Goal: Task Accomplishment & Management: Manage account settings

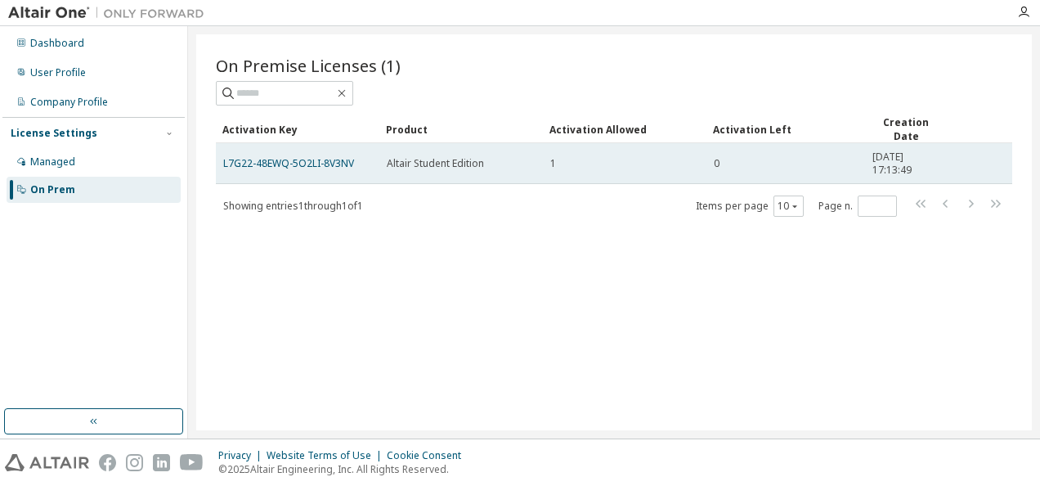
click at [718, 171] on td "0" at bounding box center [786, 163] width 159 height 41
click at [316, 162] on link "L7G22-48EWQ-5O2LI-8V3NV" at bounding box center [288, 163] width 131 height 14
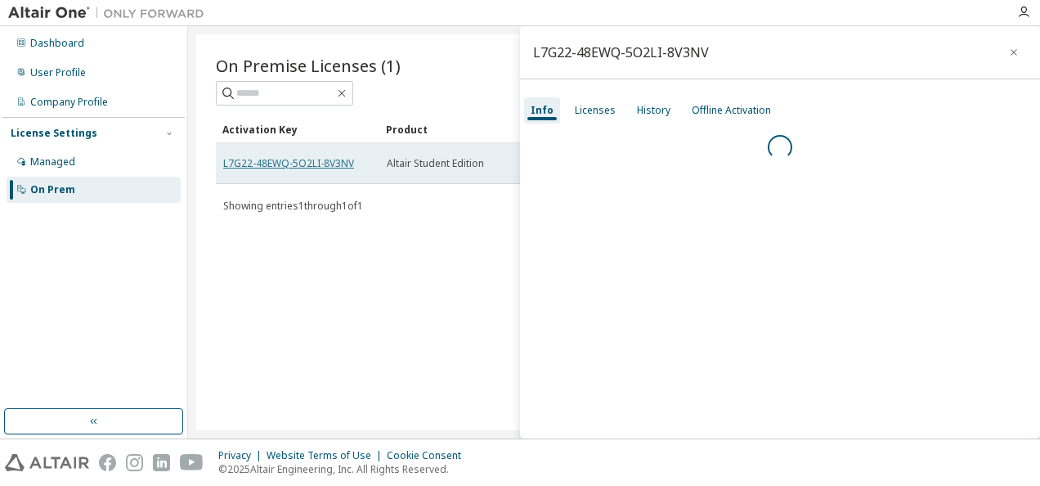
click at [316, 160] on link "L7G22-48EWQ-5O2LI-8V3NV" at bounding box center [288, 163] width 131 height 14
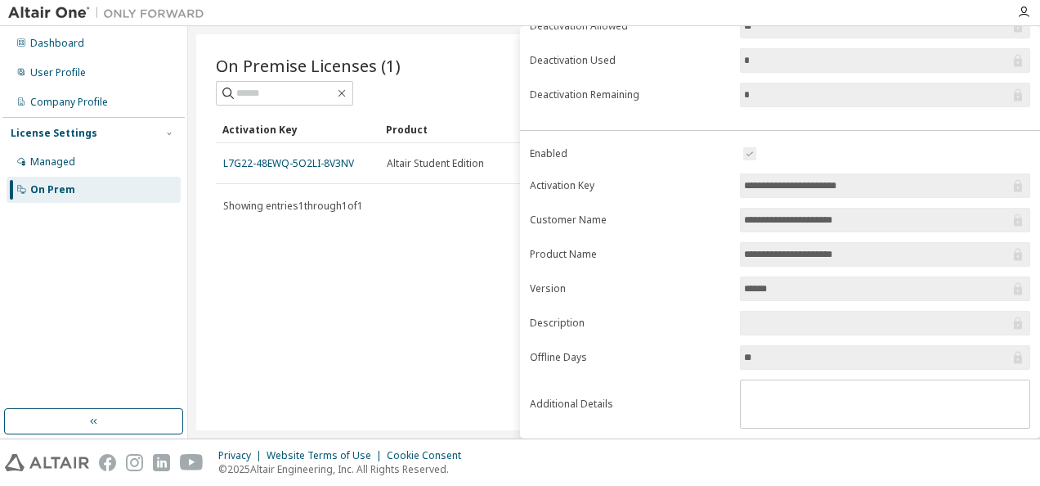
scroll to position [260, 0]
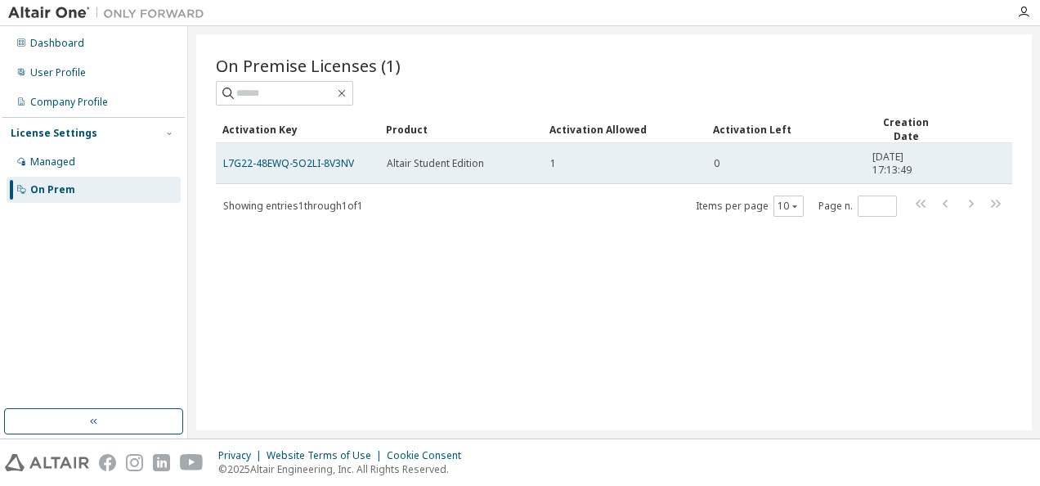
click at [615, 172] on td "1" at bounding box center [625, 163] width 164 height 41
click at [296, 159] on link "L7G22-48EWQ-5O2LI-8V3NV" at bounding box center [288, 163] width 131 height 14
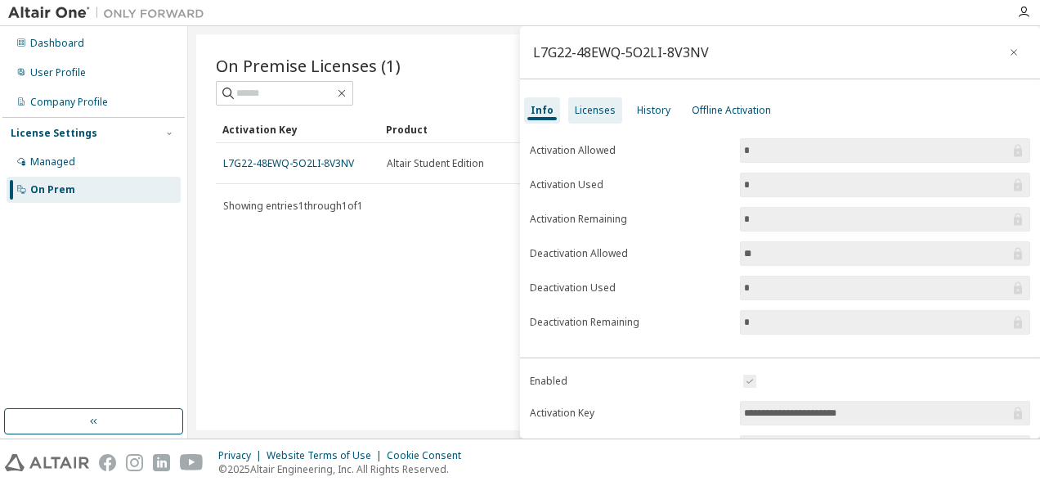
click at [589, 112] on div "Licenses" at bounding box center [595, 110] width 41 height 13
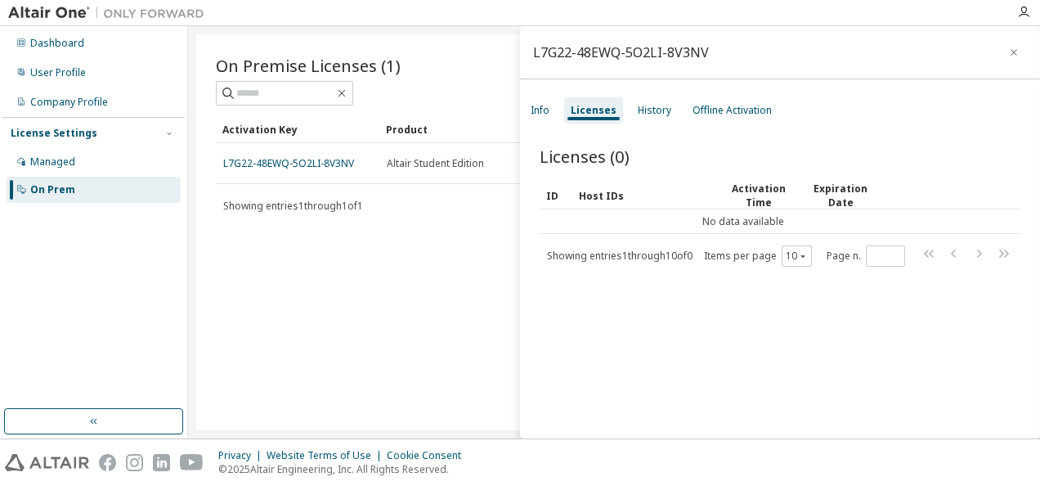
click at [419, 209] on div "Showing entries 1 through 1 of 1 Items per page 10 Page n. *" at bounding box center [614, 206] width 797 height 24
click at [1003, 60] on button "button" at bounding box center [1014, 52] width 26 height 26
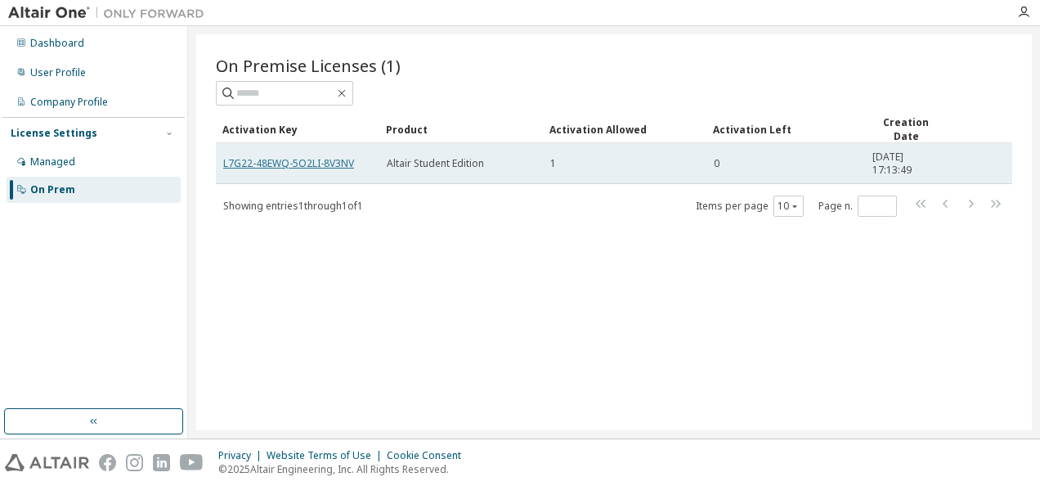
click at [327, 159] on link "L7G22-48EWQ-5O2LI-8V3NV" at bounding box center [288, 163] width 131 height 14
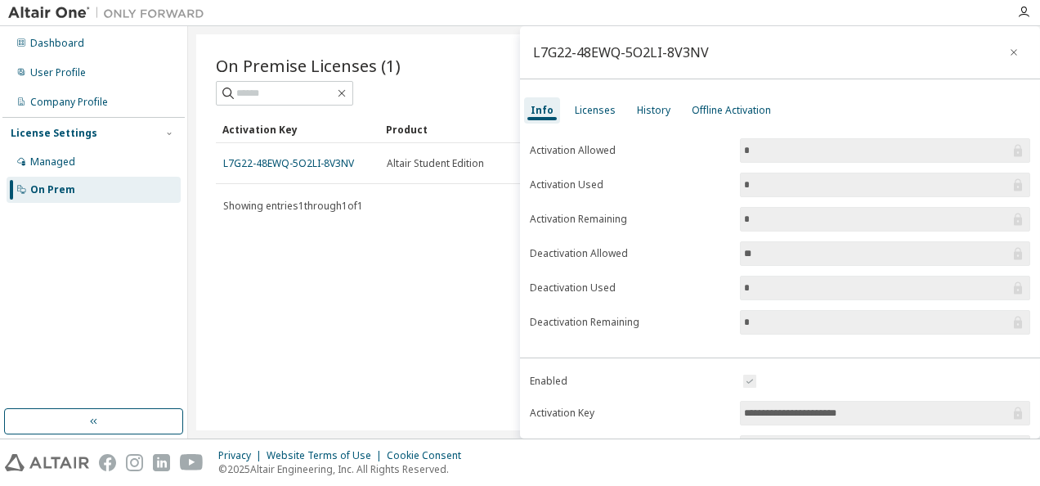
click at [1004, 59] on button "button" at bounding box center [1014, 52] width 26 height 26
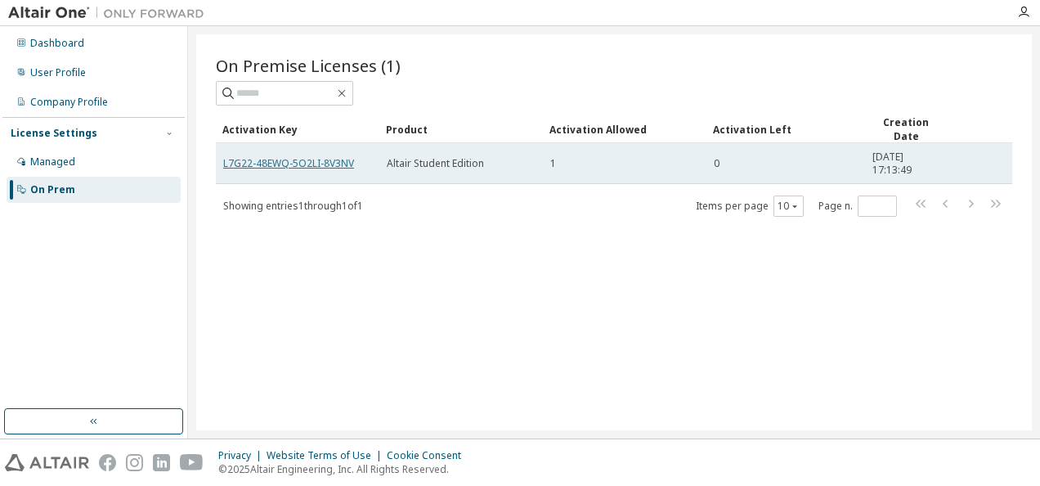
click at [258, 158] on link "L7G22-48EWQ-5O2LI-8V3NV" at bounding box center [288, 163] width 131 height 14
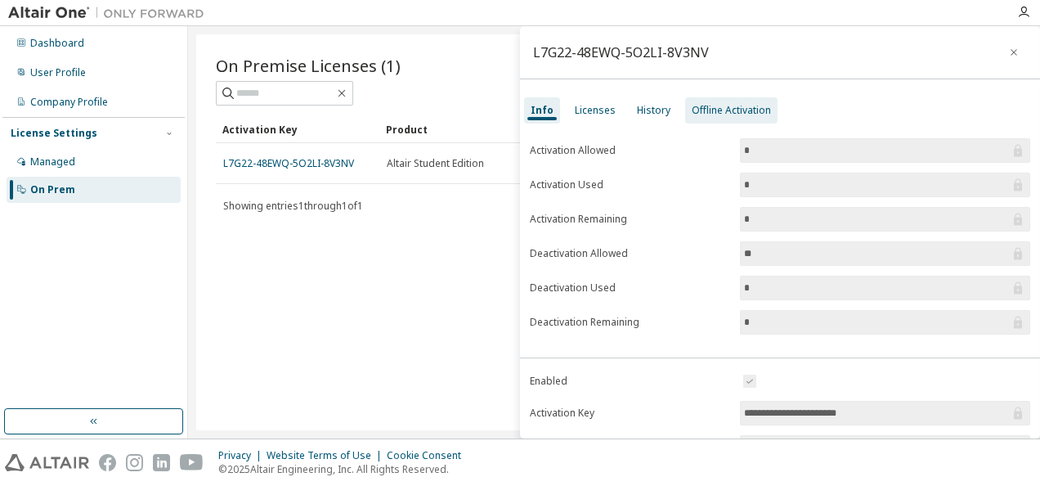
click at [746, 110] on div "Offline Activation" at bounding box center [731, 110] width 79 height 13
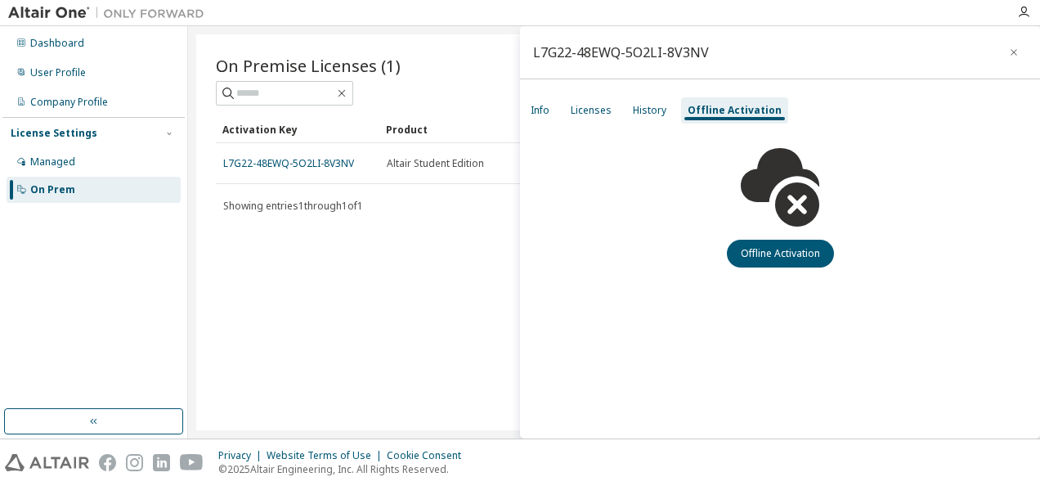
click at [627, 92] on div "L7G22-48EWQ-5O2LI-8V3NV Info Licenses History Offline Activation Offline Activa…" at bounding box center [780, 232] width 520 height 412
click at [641, 120] on div "History" at bounding box center [649, 110] width 47 height 26
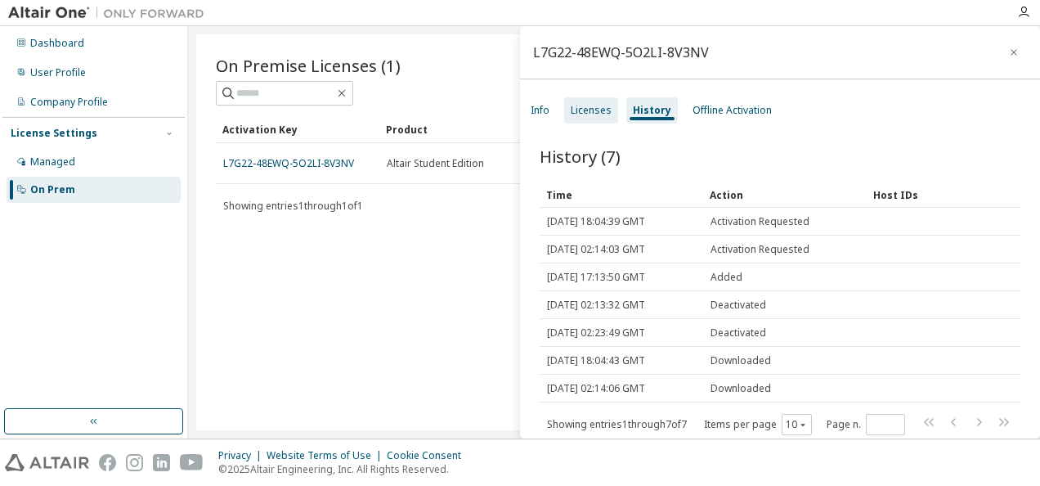
click at [585, 114] on div "Licenses" at bounding box center [591, 110] width 41 height 13
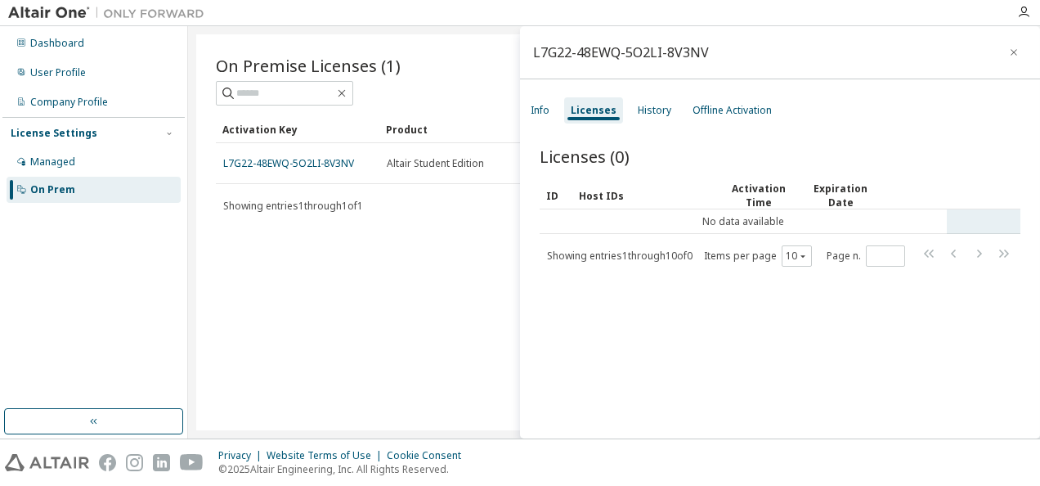
click at [726, 219] on td "No data available" at bounding box center [743, 221] width 407 height 25
click at [533, 112] on div "Info" at bounding box center [540, 110] width 19 height 13
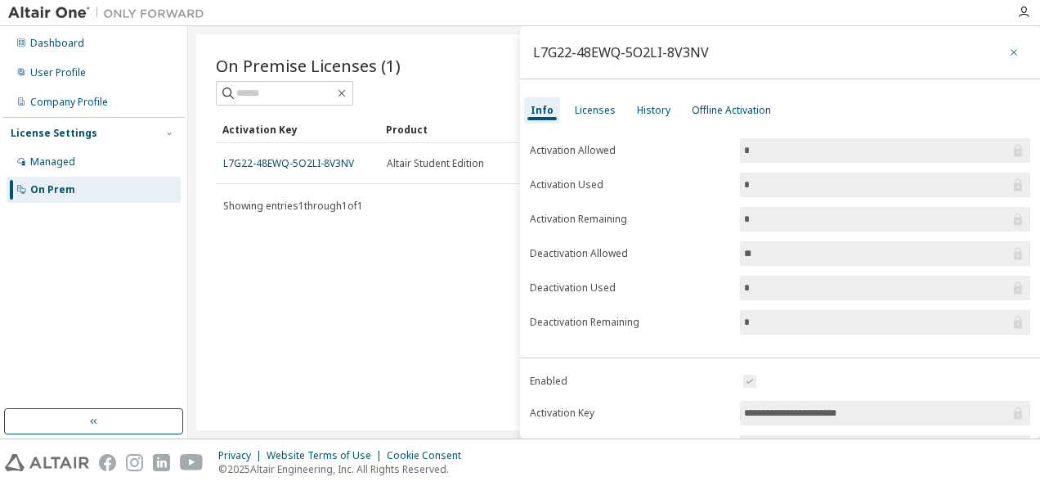
click at [1012, 57] on button "button" at bounding box center [1014, 52] width 26 height 26
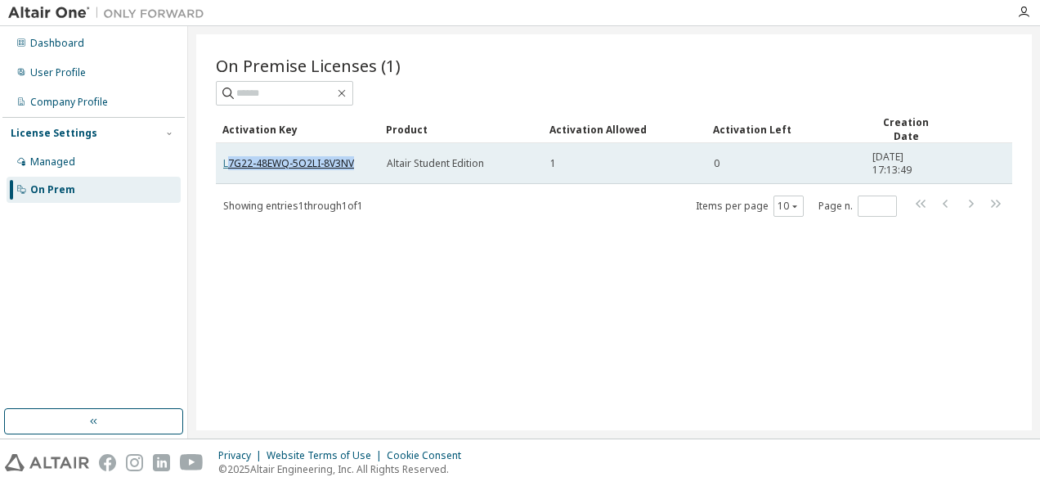
drag, startPoint x: 360, startPoint y: 168, endPoint x: 227, endPoint y: 156, distance: 133.0
click at [227, 156] on td "L7G22-48EWQ-5O2LI-8V3NV" at bounding box center [298, 163] width 164 height 41
drag, startPoint x: 227, startPoint y: 156, endPoint x: 249, endPoint y: 167, distance: 23.8
drag, startPoint x: 249, startPoint y: 167, endPoint x: 377, endPoint y: 154, distance: 129.1
click at [384, 154] on td "Altair Student Edition" at bounding box center [461, 163] width 164 height 41
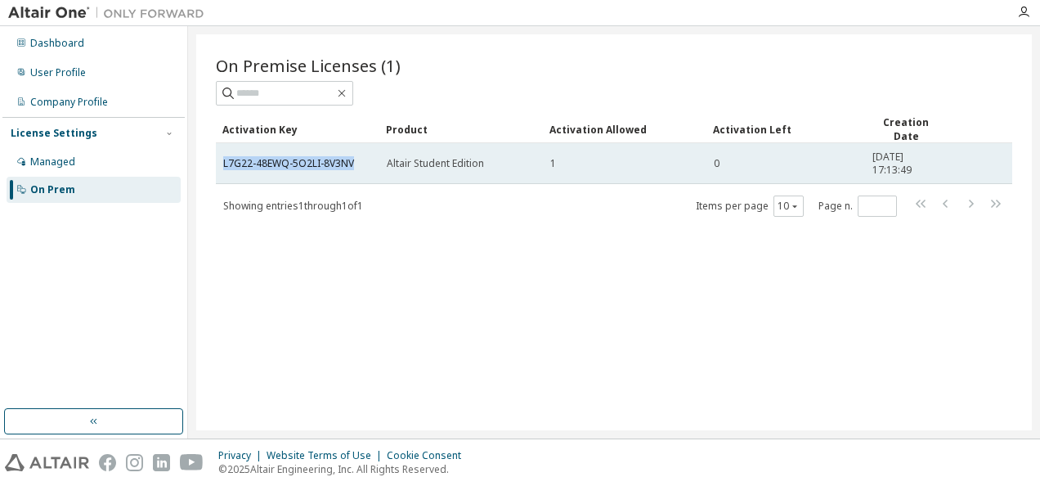
drag, startPoint x: 363, startPoint y: 157, endPoint x: 221, endPoint y: 166, distance: 142.6
click at [221, 168] on td "L7G22-48EWQ-5O2LI-8V3NV" at bounding box center [298, 163] width 164 height 41
copy link "L7G22-48EWQ-5O2LI-8V3NV"
click at [649, 165] on div "1" at bounding box center [624, 163] width 149 height 13
click at [512, 157] on div "Altair Student Edition" at bounding box center [461, 163] width 149 height 13
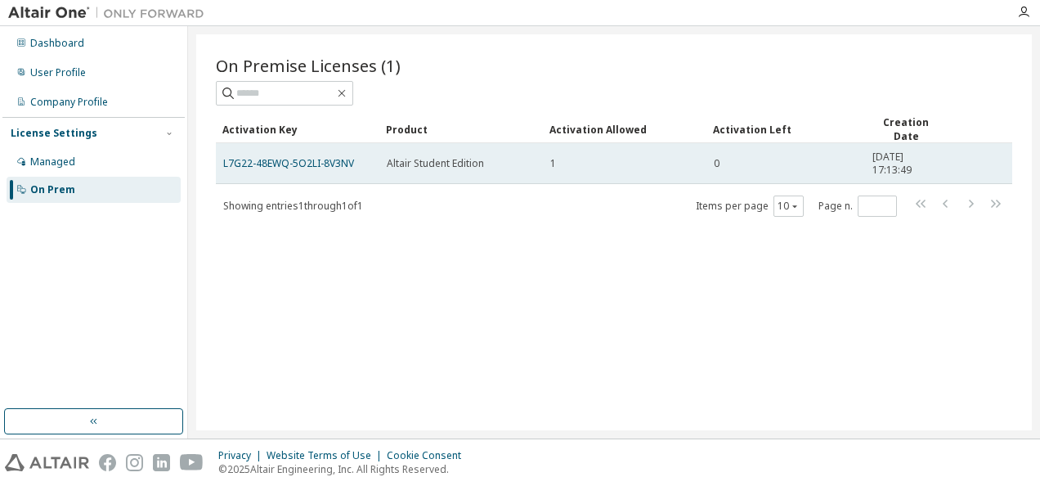
click at [513, 157] on div "Altair Student Edition" at bounding box center [461, 163] width 149 height 13
click at [331, 164] on link "L7G22-48EWQ-5O2LI-8V3NV" at bounding box center [288, 163] width 131 height 14
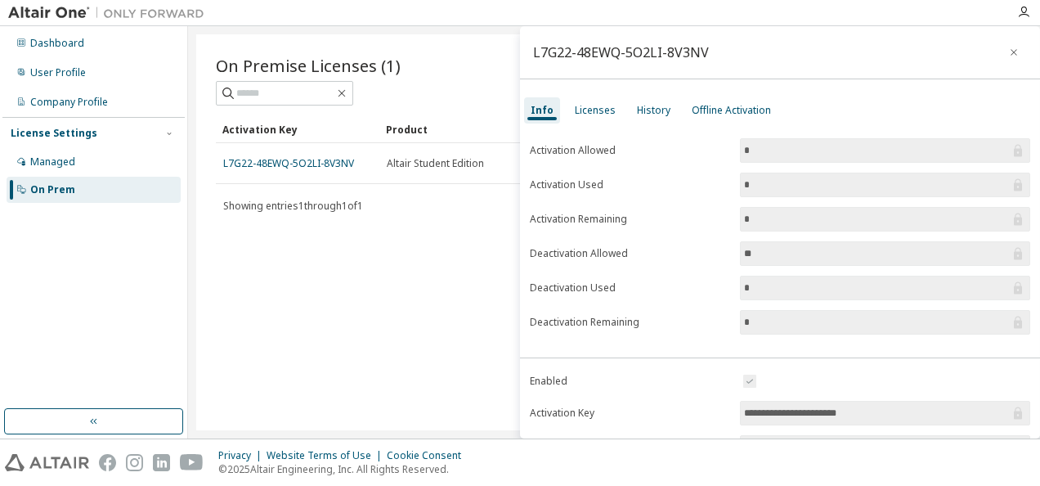
click at [750, 213] on input "*" at bounding box center [877, 219] width 266 height 16
click at [589, 125] on div "**********" at bounding box center [780, 415] width 520 height 581
click at [588, 103] on div "Licenses" at bounding box center [595, 110] width 54 height 26
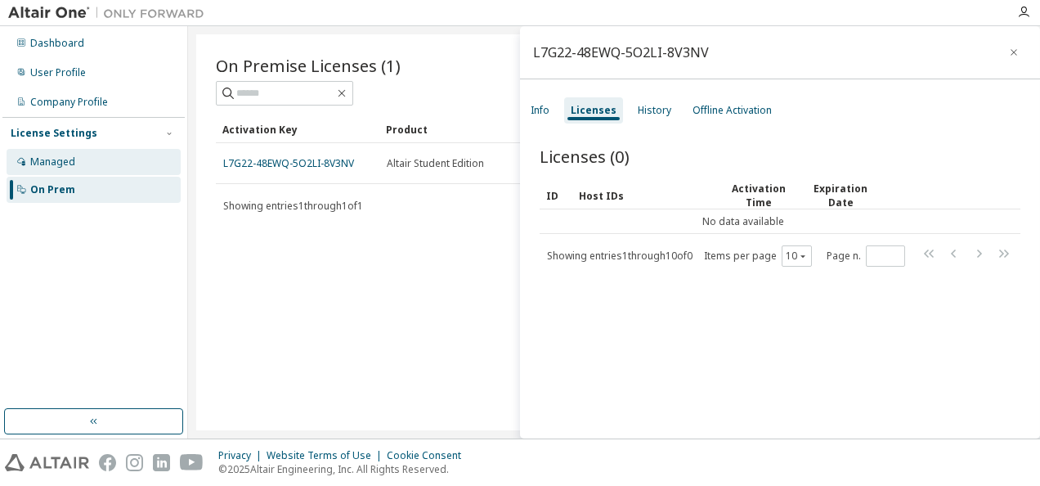
click at [132, 155] on div "Managed" at bounding box center [94, 162] width 174 height 26
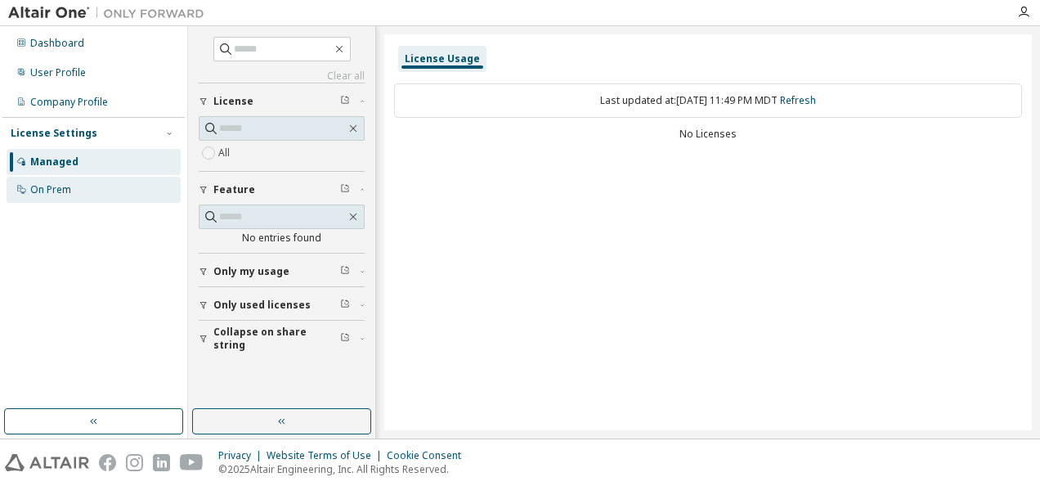
click at [132, 190] on div "On Prem" at bounding box center [94, 190] width 174 height 26
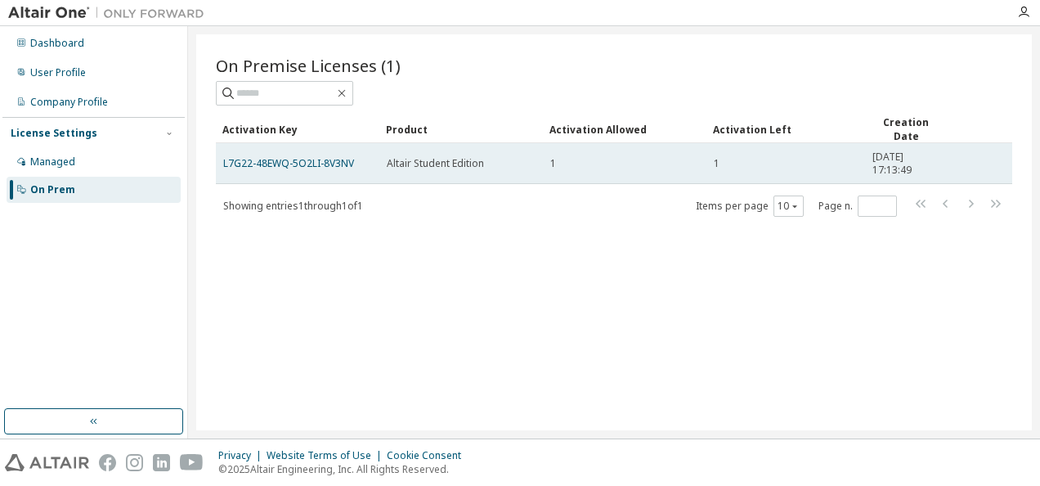
click at [375, 154] on td "L7G22-48EWQ-5O2LI-8V3NV" at bounding box center [298, 163] width 164 height 41
click at [357, 158] on div "L7G22-48EWQ-5O2LI-8V3NV" at bounding box center [297, 163] width 149 height 13
click at [328, 167] on link "L7G22-48EWQ-5O2LI-8V3NV" at bounding box center [288, 163] width 131 height 14
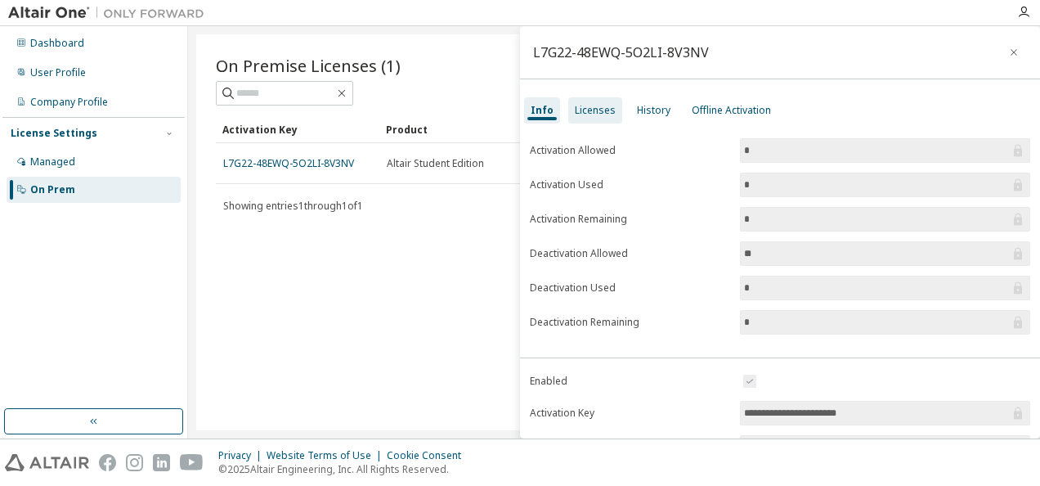
click at [575, 113] on div "Licenses" at bounding box center [595, 110] width 41 height 13
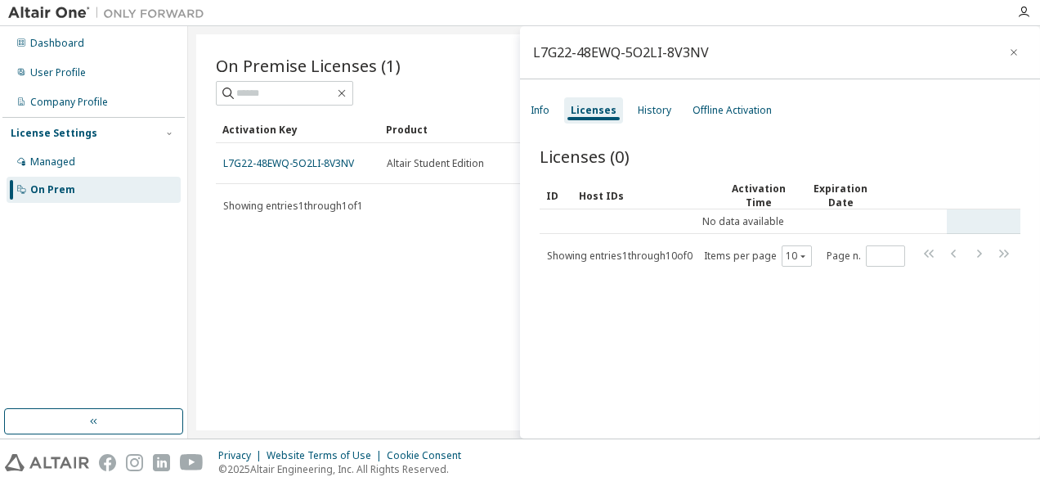
click at [640, 222] on td "No data available" at bounding box center [743, 221] width 407 height 25
click at [975, 221] on tr "No data available" at bounding box center [780, 221] width 481 height 25
drag, startPoint x: 975, startPoint y: 218, endPoint x: 541, endPoint y: 108, distance: 447.1
click at [541, 108] on div "Info" at bounding box center [540, 110] width 19 height 13
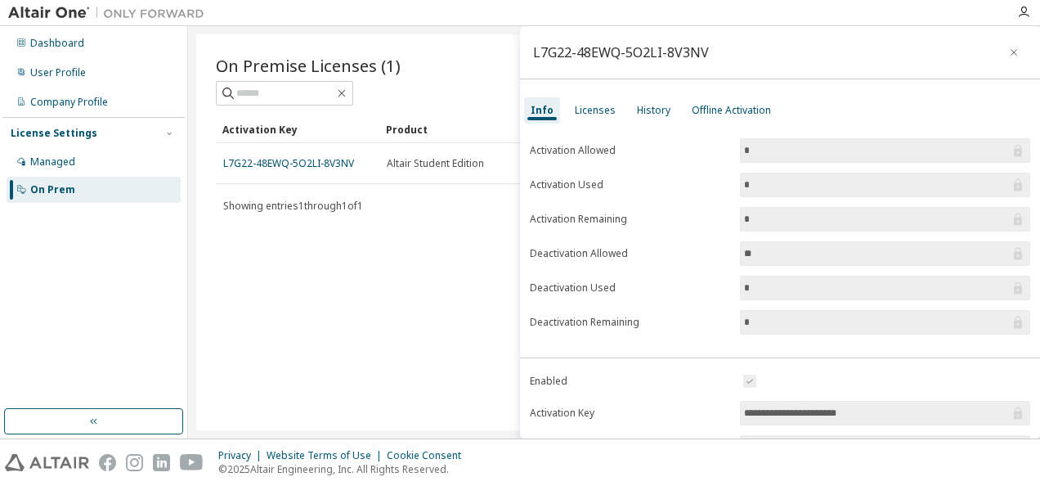
drag, startPoint x: 590, startPoint y: 56, endPoint x: 677, endPoint y: 34, distance: 89.3
click at [594, 56] on div "L7G22-48EWQ-5O2LI-8V3NV" at bounding box center [621, 52] width 176 height 13
click at [409, 318] on div "On Premise Licenses (1) Clear Load Save Save As Field Operator Value Select fil…" at bounding box center [614, 232] width 836 height 396
click at [1001, 49] on button "button" at bounding box center [1014, 52] width 26 height 26
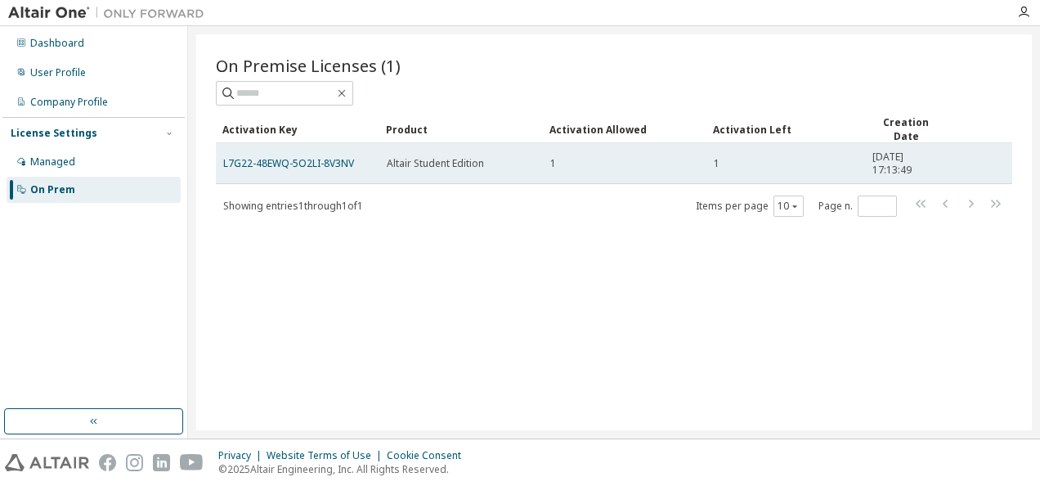
click at [357, 167] on div "L7G22-48EWQ-5O2LI-8V3NV" at bounding box center [297, 163] width 149 height 13
click at [335, 161] on link "L7G22-48EWQ-5O2LI-8V3NV" at bounding box center [288, 163] width 131 height 14
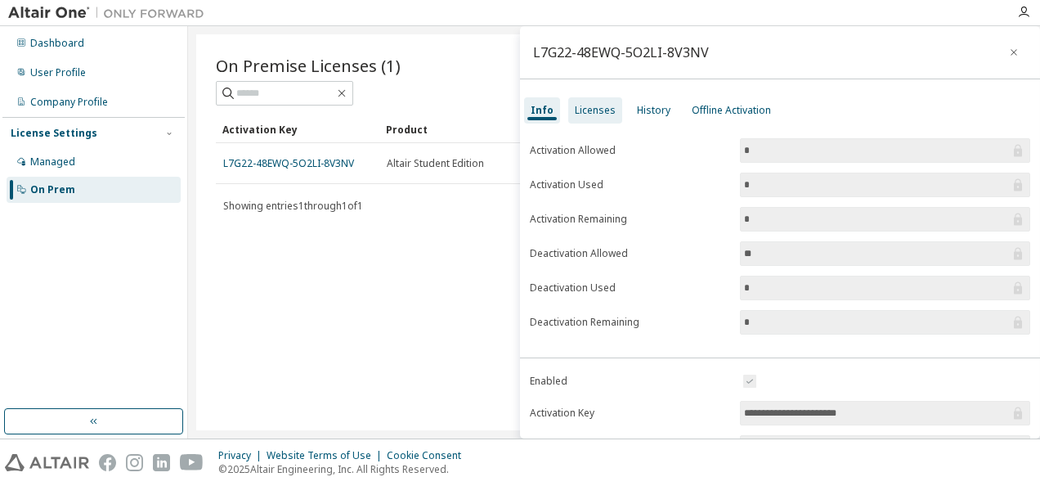
click at [588, 115] on div "Licenses" at bounding box center [595, 110] width 41 height 13
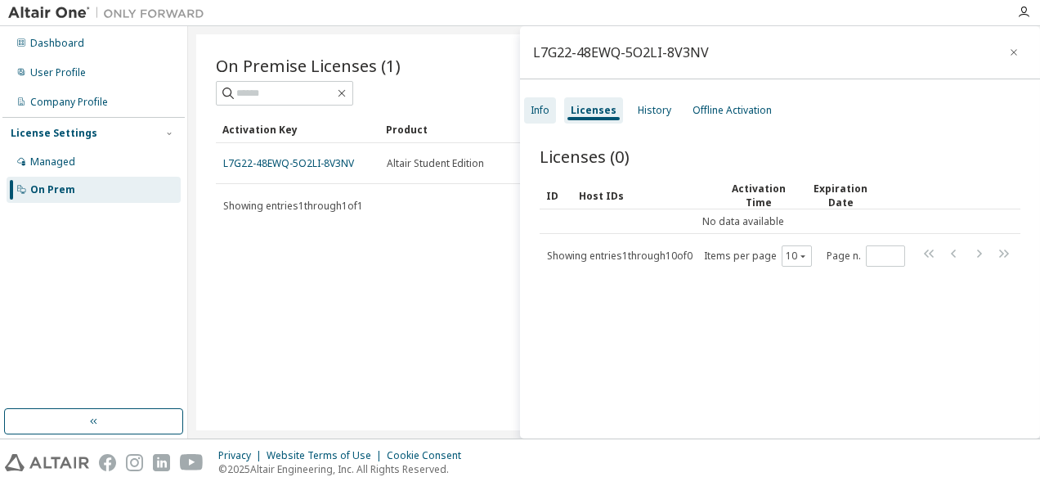
click at [550, 101] on div "Info" at bounding box center [540, 110] width 32 height 26
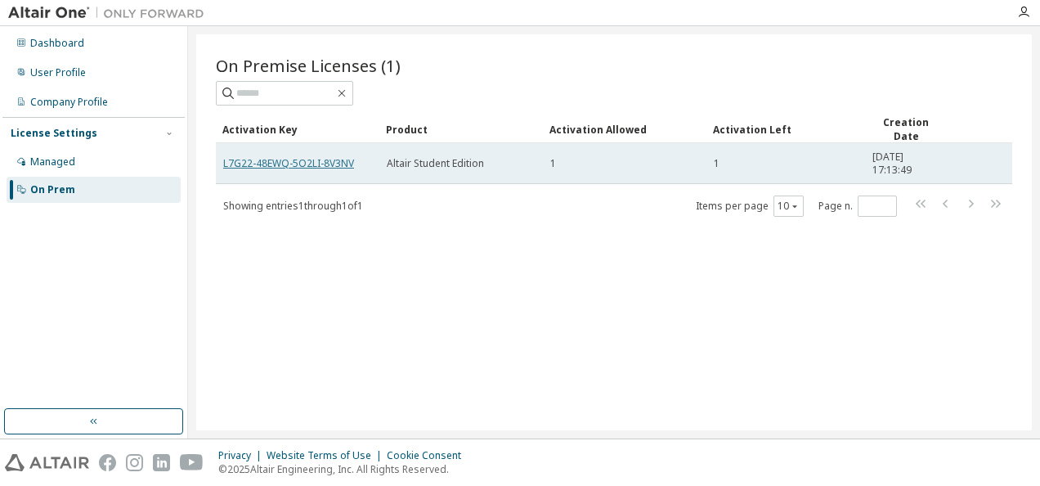
click at [319, 163] on link "L7G22-48EWQ-5O2LI-8V3NV" at bounding box center [288, 163] width 131 height 14
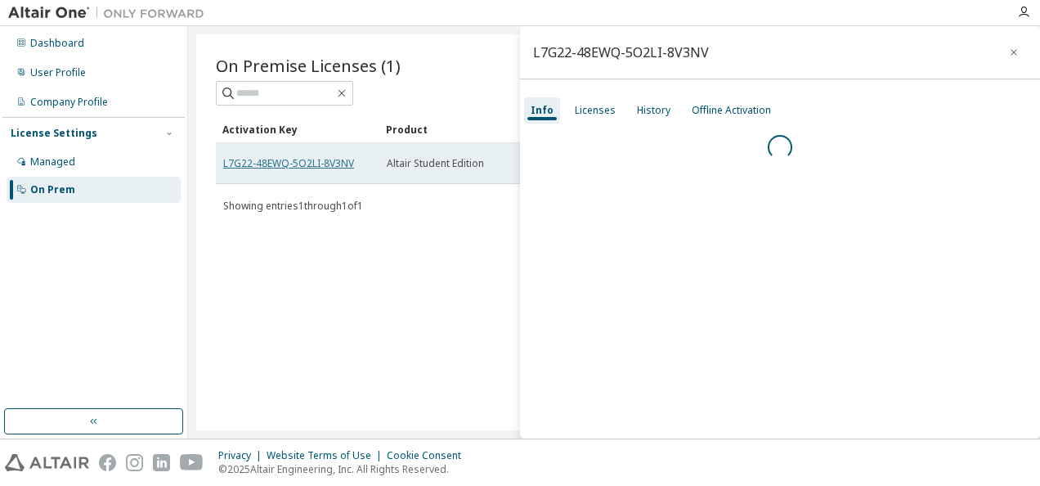
click at [316, 160] on link "L7G22-48EWQ-5O2LI-8V3NV" at bounding box center [288, 163] width 131 height 14
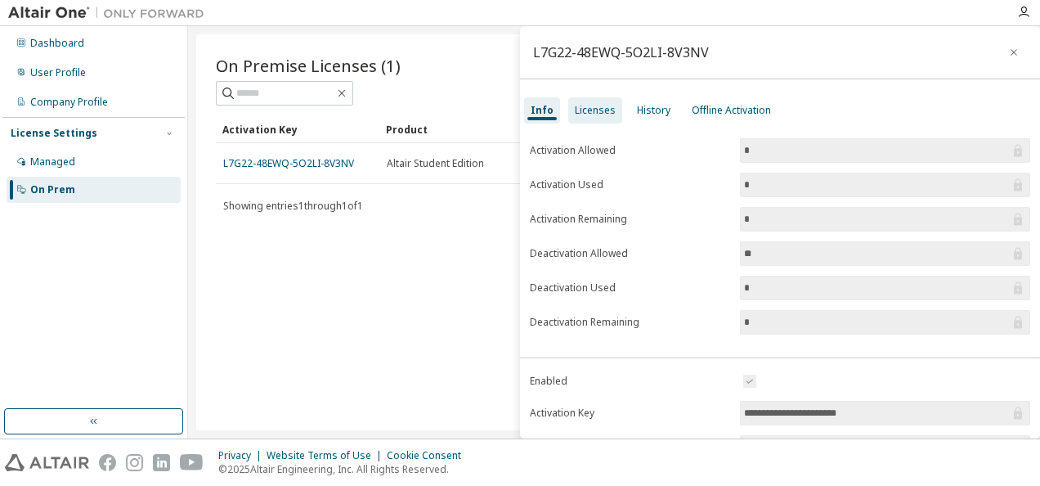
click at [600, 104] on div "Licenses" at bounding box center [595, 110] width 41 height 13
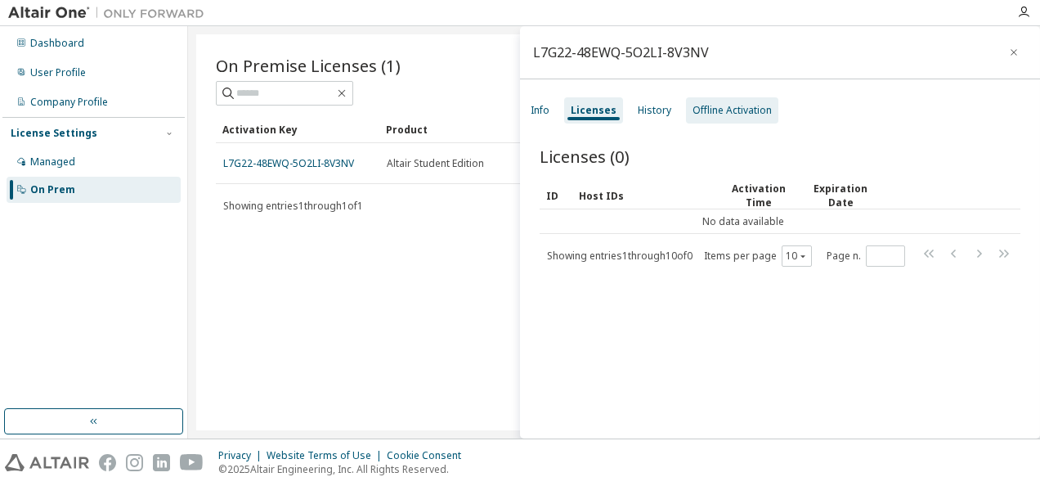
click at [723, 114] on div "Offline Activation" at bounding box center [732, 110] width 79 height 13
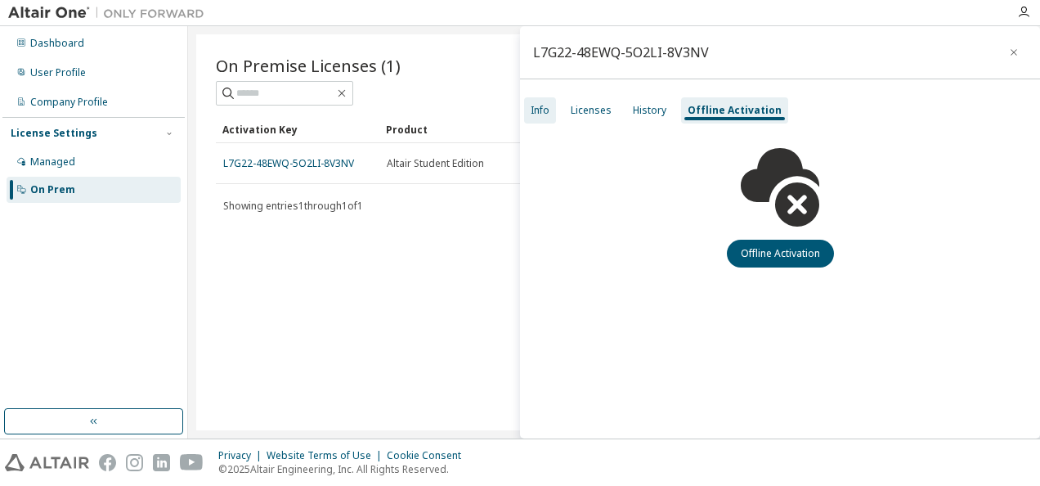
click at [529, 117] on div "Info" at bounding box center [540, 110] width 32 height 26
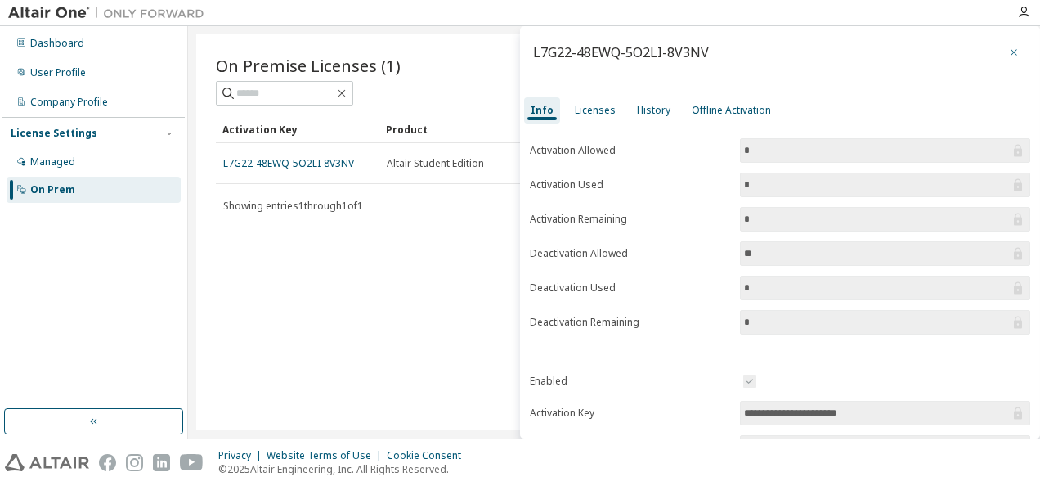
click at [1016, 57] on button "button" at bounding box center [1014, 52] width 26 height 26
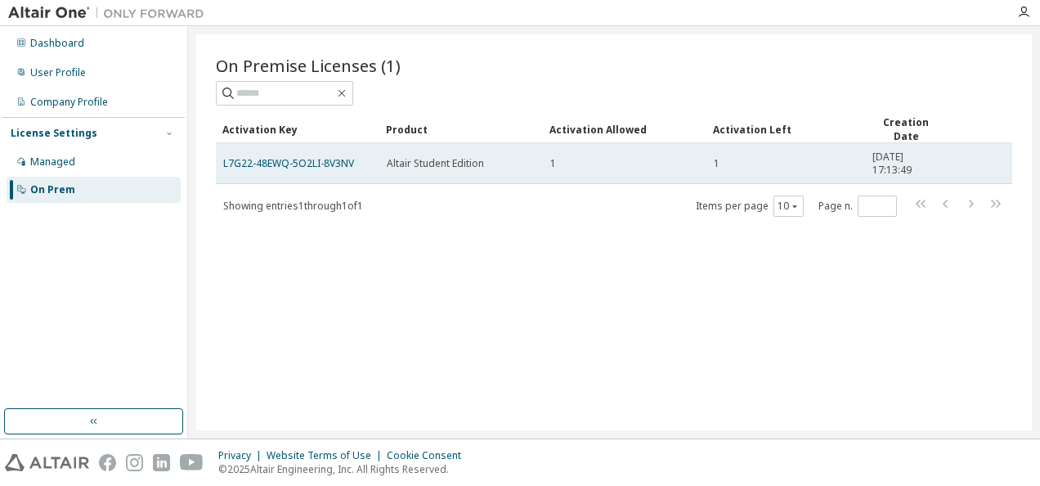
click at [610, 166] on div "1" at bounding box center [624, 163] width 149 height 13
drag, startPoint x: 293, startPoint y: 157, endPoint x: 365, endPoint y: 173, distance: 73.8
click at [365, 173] on td "L7G22-48EWQ-5O2LI-8V3NV" at bounding box center [298, 163] width 164 height 41
drag, startPoint x: 365, startPoint y: 173, endPoint x: 327, endPoint y: 157, distance: 41.0
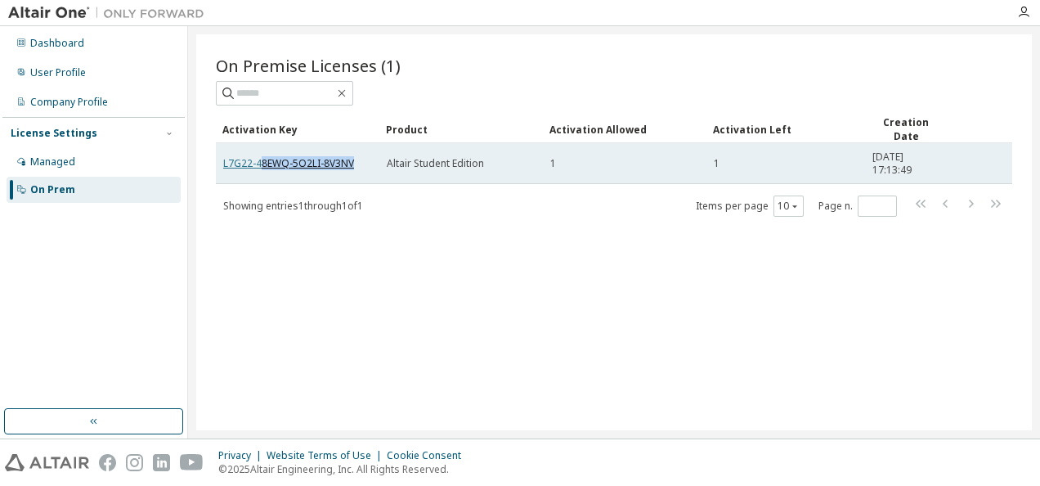
click at [327, 157] on link "L7G22-48EWQ-5O2LI-8V3NV" at bounding box center [288, 163] width 131 height 14
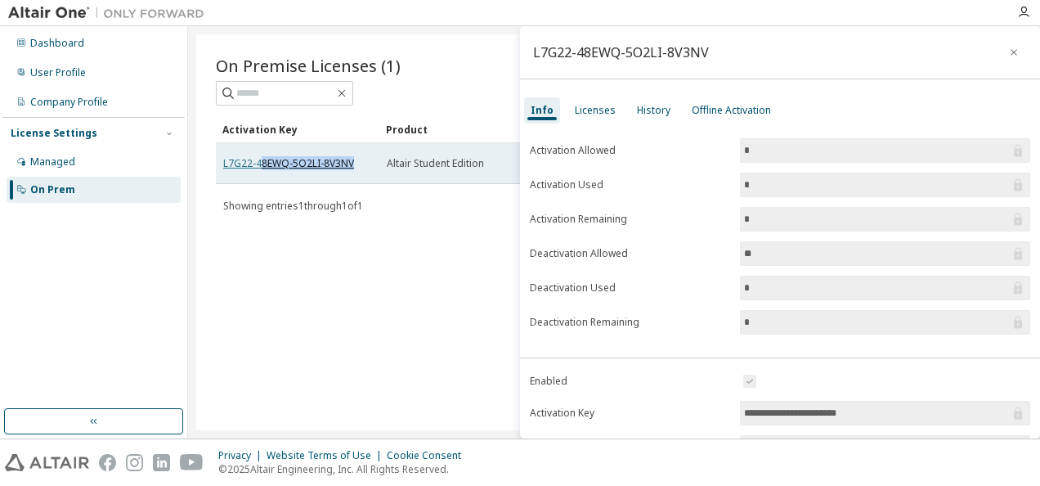
click at [327, 157] on link "L7G22-48EWQ-5O2LI-8V3NV" at bounding box center [288, 163] width 131 height 14
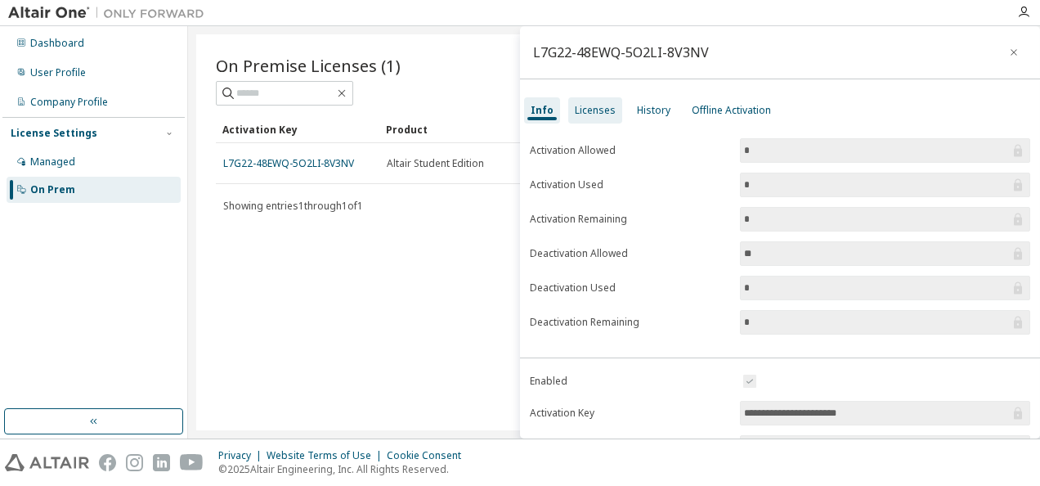
click at [612, 113] on div "Licenses" at bounding box center [595, 110] width 54 height 26
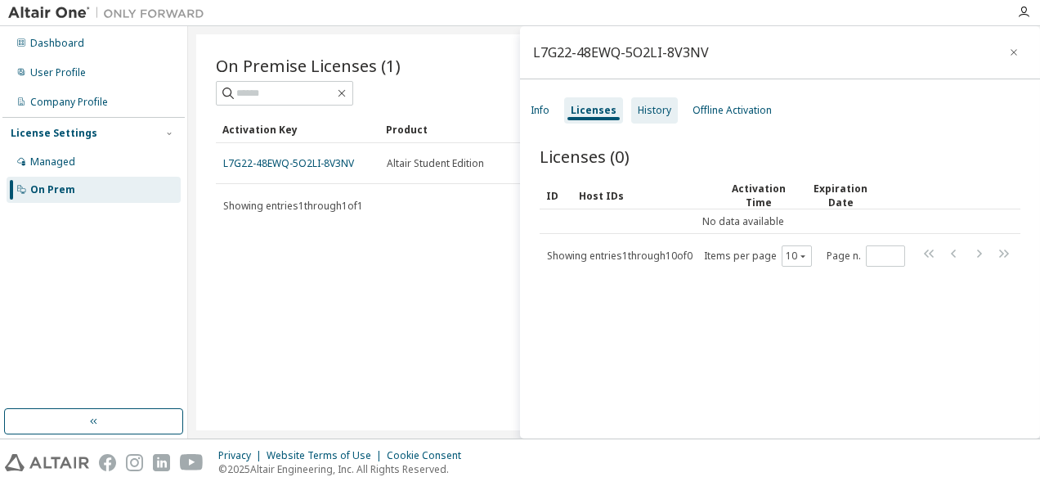
click at [646, 113] on div "History" at bounding box center [655, 110] width 34 height 13
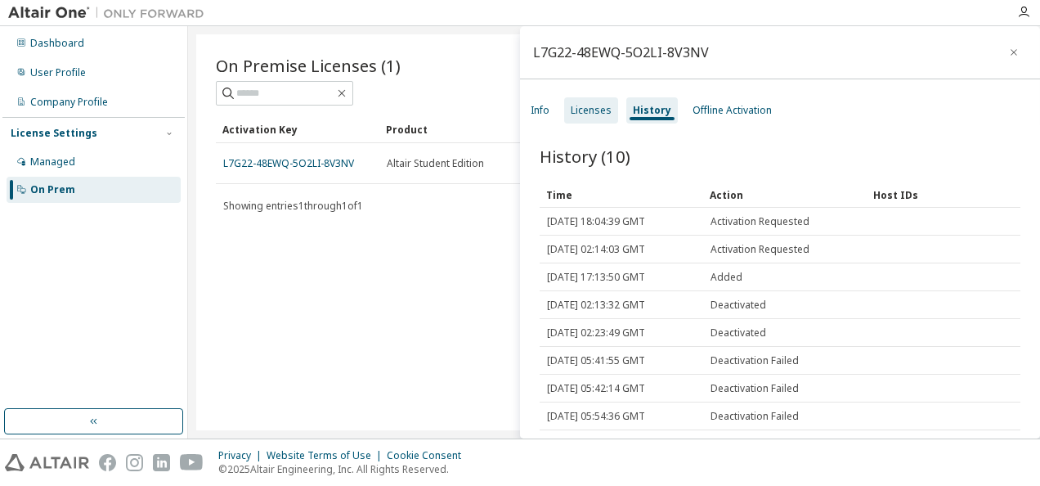
click at [614, 110] on div "Licenses" at bounding box center [591, 110] width 54 height 26
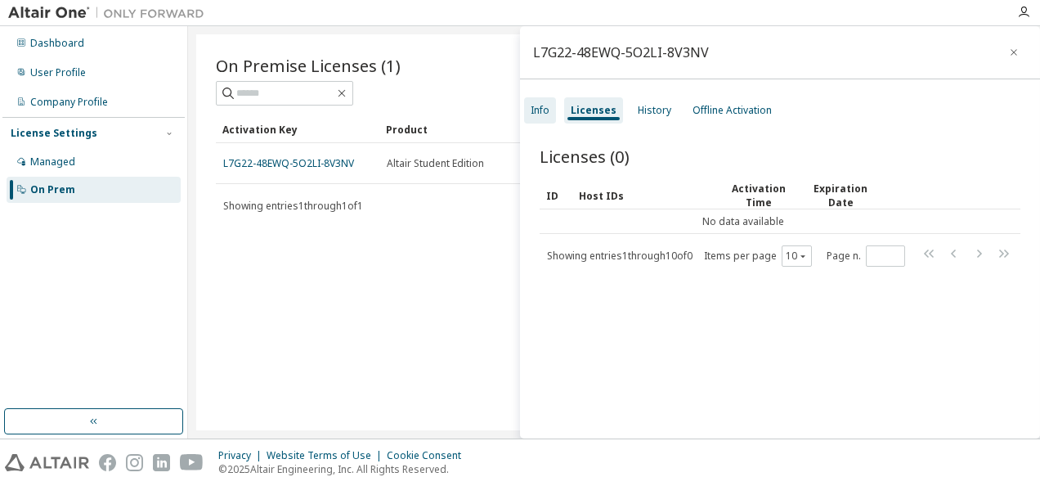
click at [547, 110] on div "Info" at bounding box center [540, 110] width 19 height 13
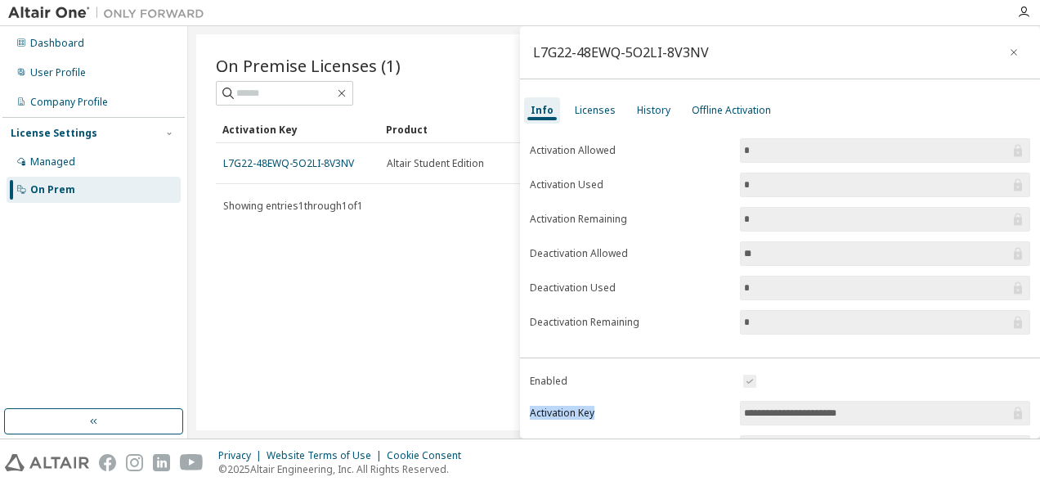
click at [1008, 54] on icon "button" at bounding box center [1013, 52] width 11 height 13
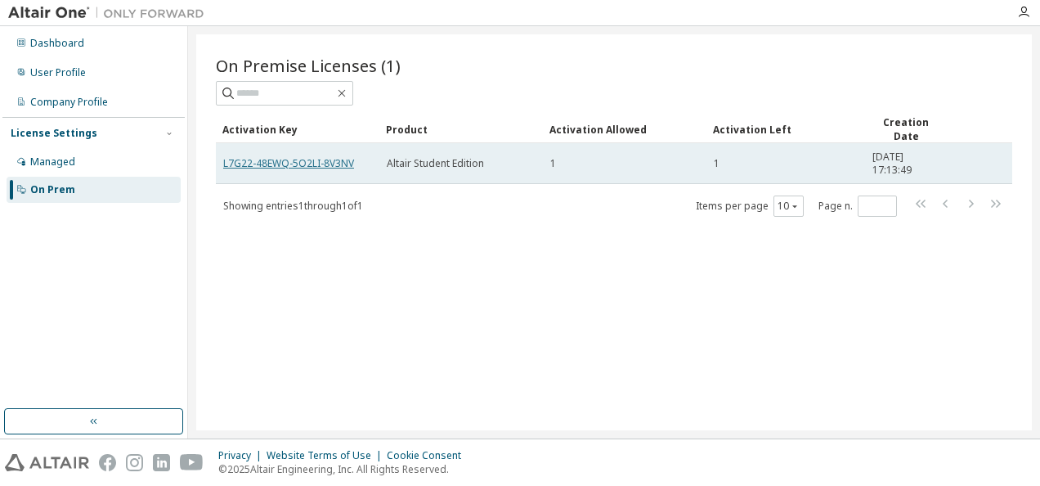
click at [324, 159] on link "L7G22-48EWQ-5O2LI-8V3NV" at bounding box center [288, 163] width 131 height 14
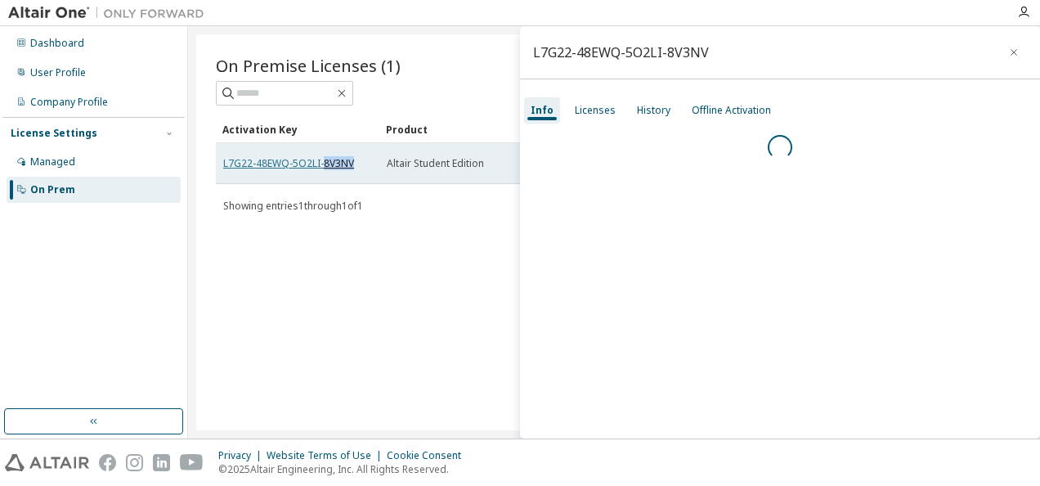
click at [324, 159] on link "L7G22-48EWQ-5O2LI-8V3NV" at bounding box center [288, 163] width 131 height 14
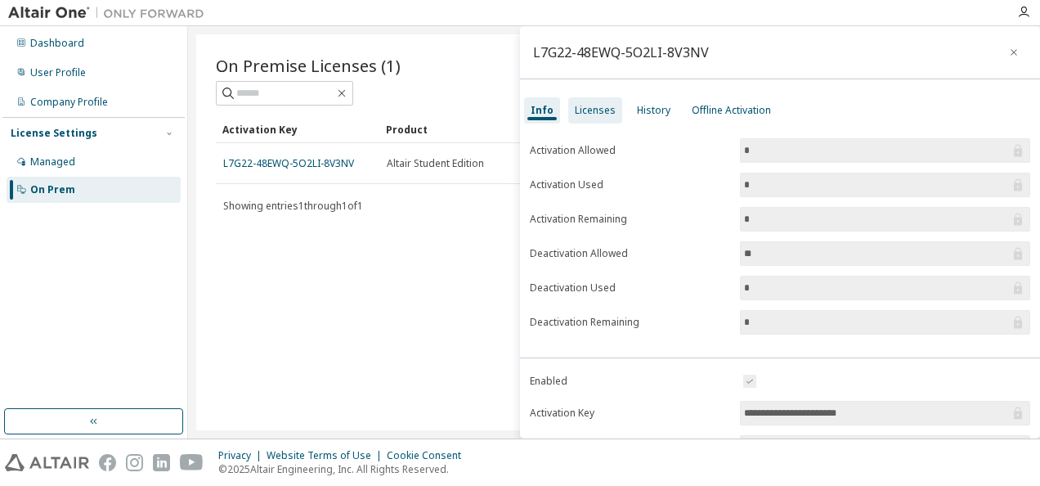
click at [571, 114] on div "Licenses" at bounding box center [595, 110] width 54 height 26
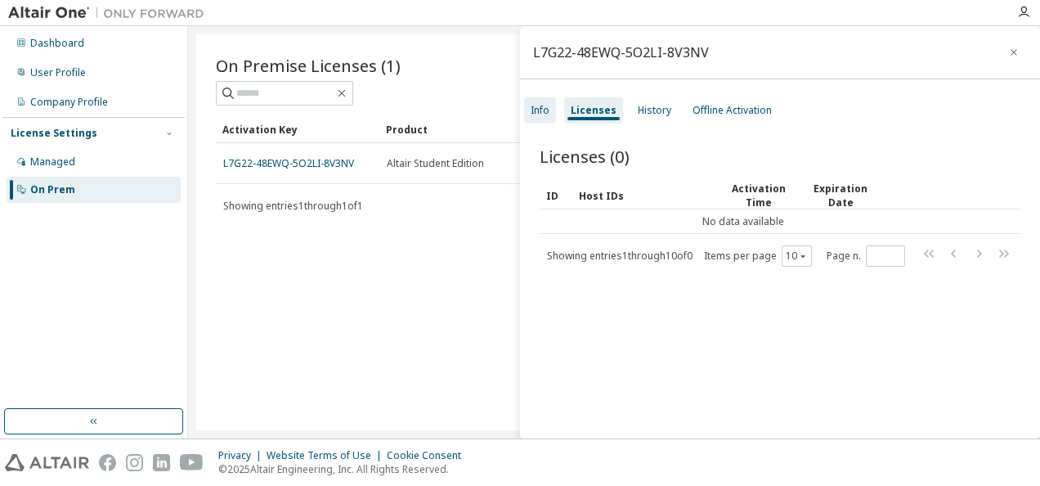
click at [548, 113] on div "Info" at bounding box center [540, 110] width 19 height 13
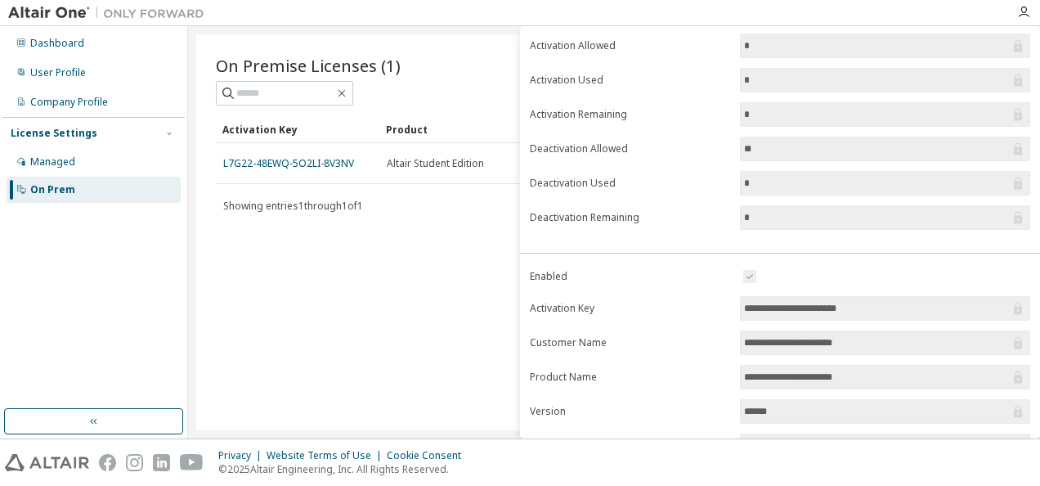
scroll to position [245, 0]
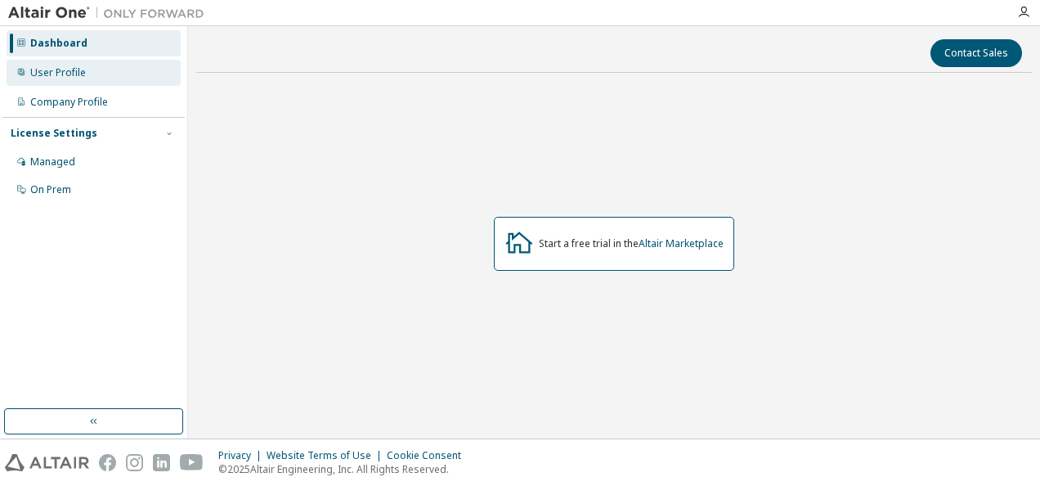
click at [126, 77] on div "User Profile" at bounding box center [94, 73] width 174 height 26
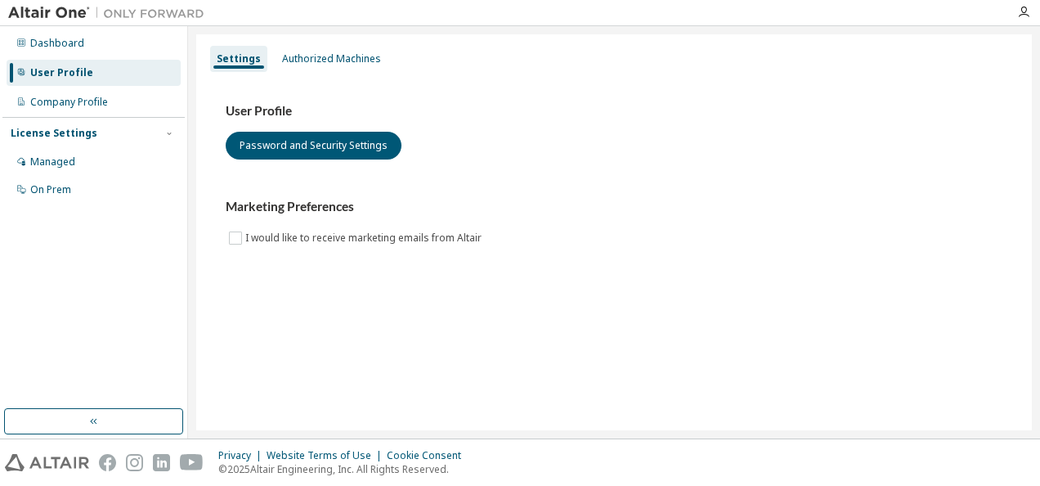
click at [314, 72] on div "Settings Authorized Machines" at bounding box center [614, 58] width 816 height 29
click at [307, 59] on div "Authorized Machines" at bounding box center [331, 58] width 99 height 13
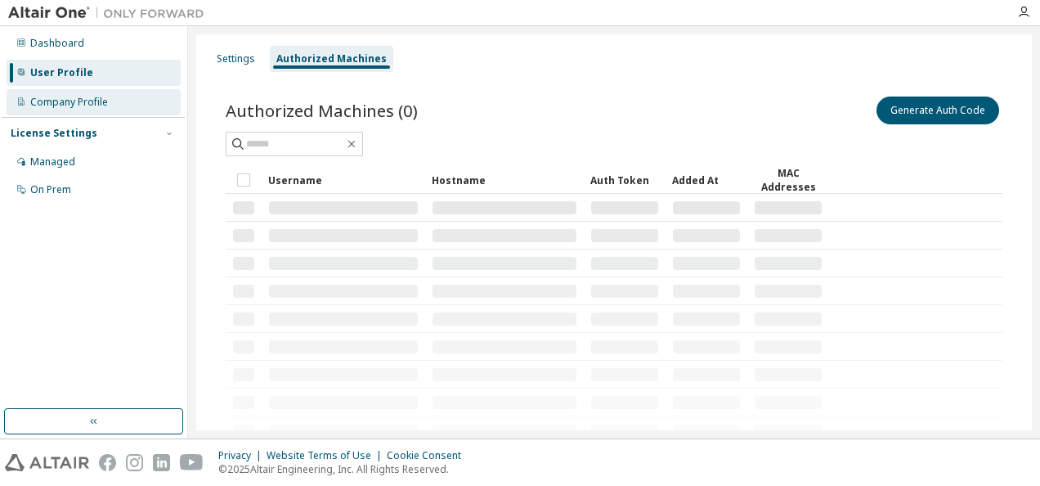
click at [111, 101] on div "Company Profile" at bounding box center [94, 102] width 174 height 26
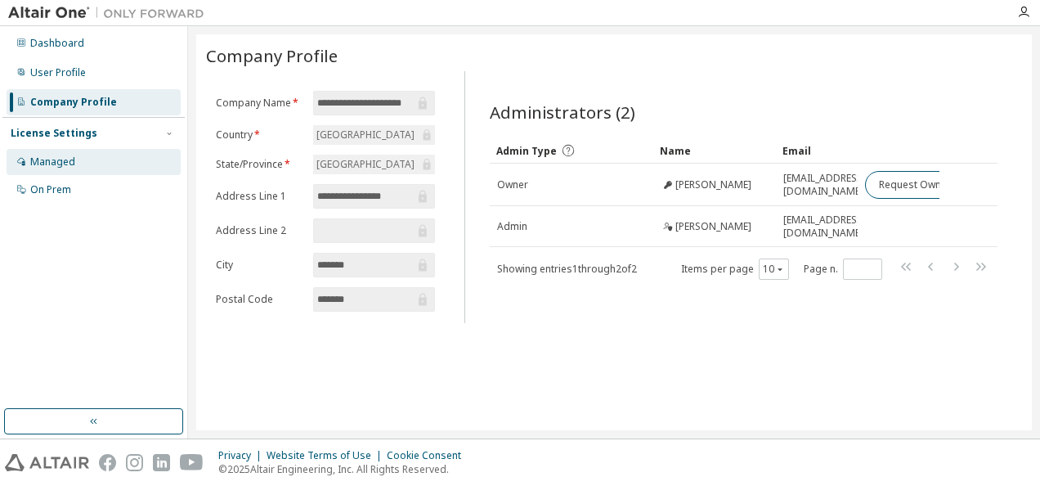
click at [61, 162] on div "Managed" at bounding box center [52, 161] width 45 height 13
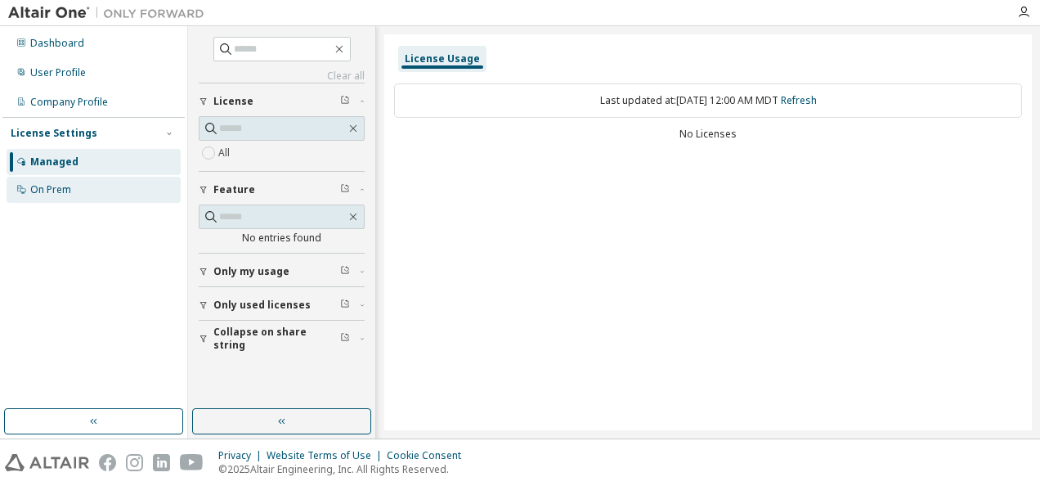
click at [62, 180] on div "On Prem" at bounding box center [94, 190] width 174 height 26
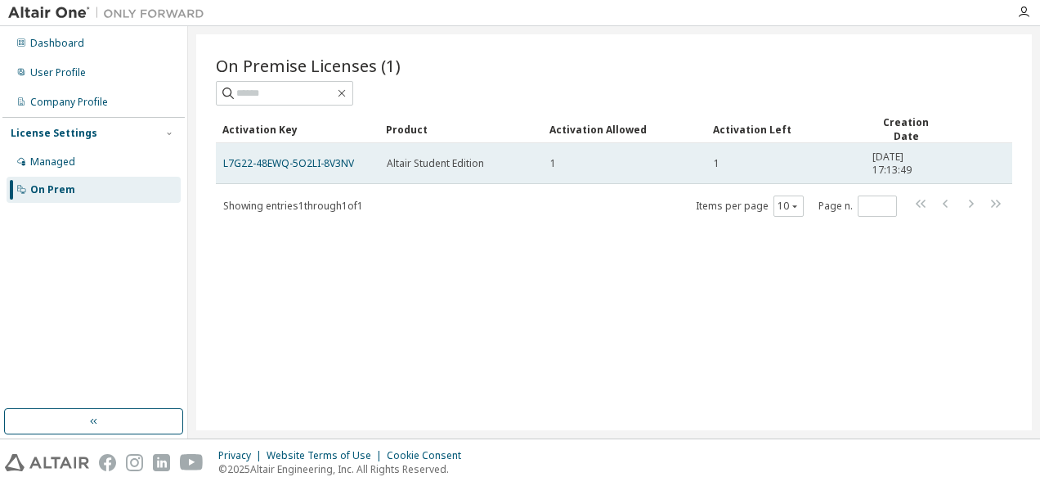
click at [388, 161] on span "Altair Student Edition" at bounding box center [435, 163] width 97 height 13
click at [406, 162] on span "Altair Student Edition" at bounding box center [435, 163] width 97 height 13
click at [425, 152] on td "Altair Student Edition" at bounding box center [461, 163] width 164 height 41
click at [336, 157] on link "L7G22-48EWQ-5O2LI-8V3NV" at bounding box center [288, 163] width 131 height 14
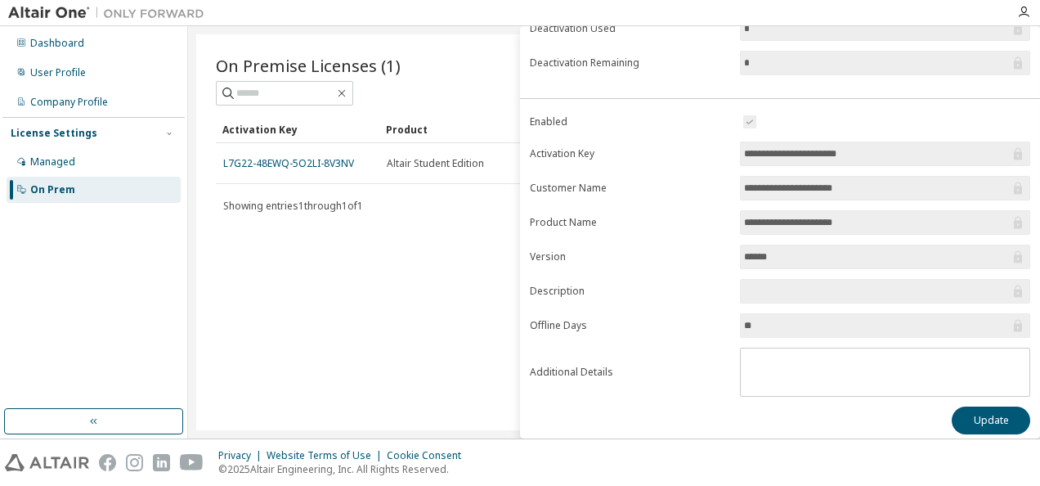
scroll to position [260, 0]
click at [983, 417] on button "Update" at bounding box center [991, 420] width 79 height 28
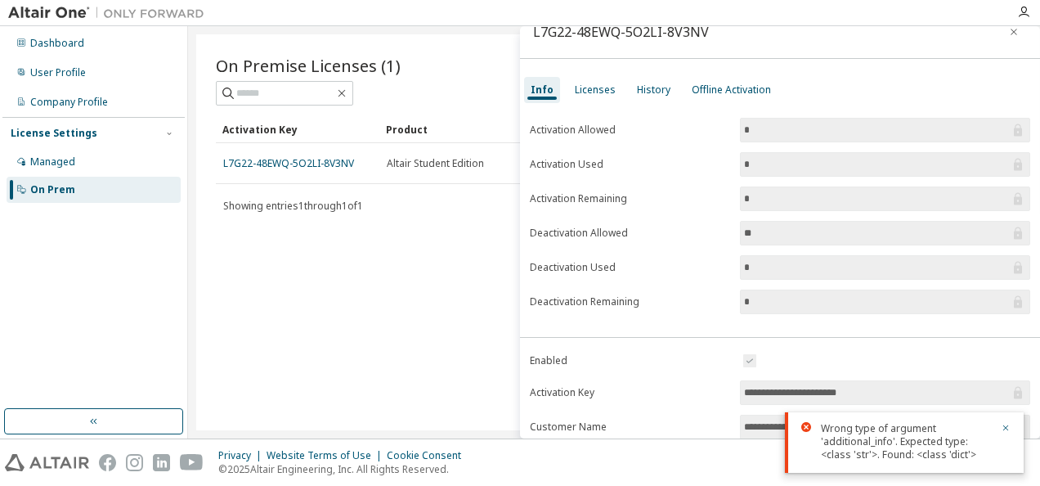
scroll to position [15, 0]
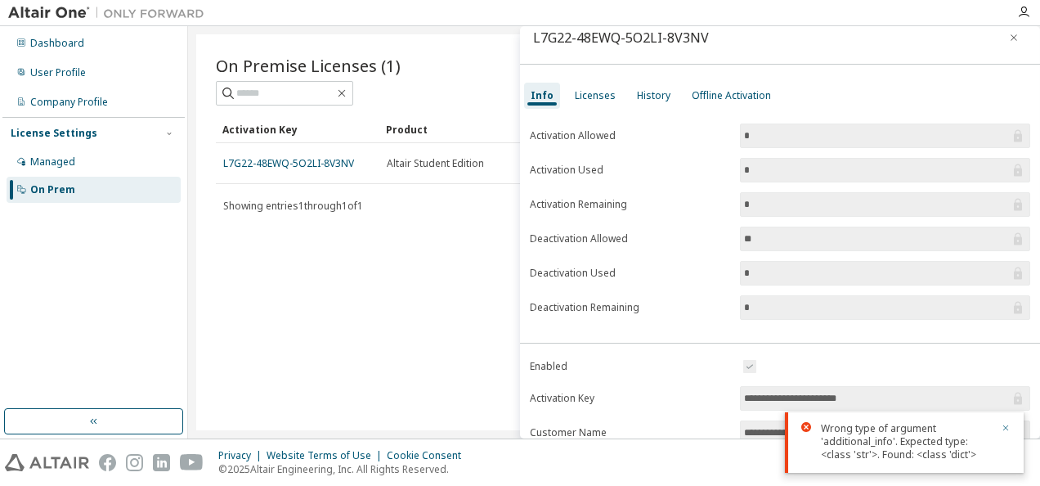
click at [1004, 425] on icon "button" at bounding box center [1006, 428] width 6 height 6
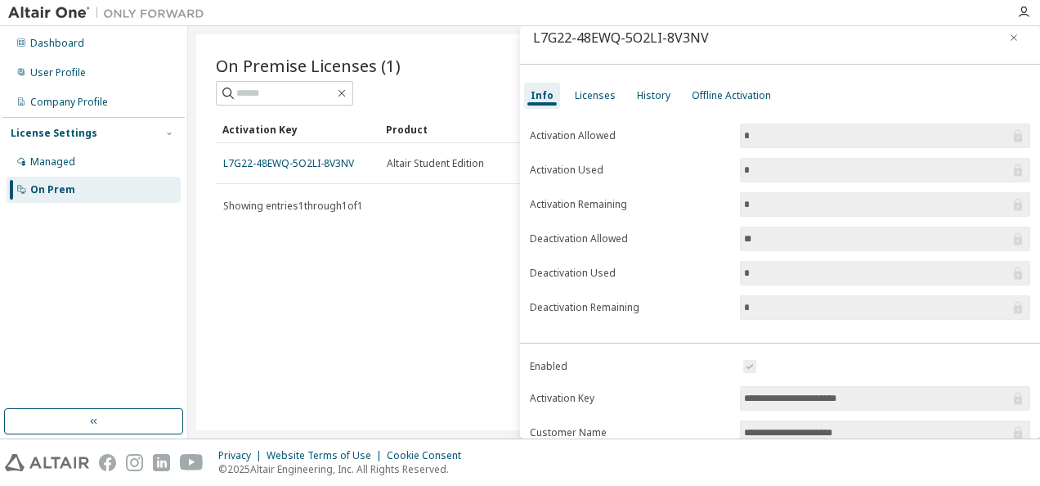
drag, startPoint x: 756, startPoint y: 273, endPoint x: 705, endPoint y: 254, distance: 54.4
click at [705, 254] on form "Activation Allowed * Activation Used * Activation Remaining * Deactivation Allo…" at bounding box center [780, 221] width 500 height 196
drag, startPoint x: 705, startPoint y: 254, endPoint x: 682, endPoint y: 256, distance: 23.0
click at [682, 256] on form "Activation Allowed * Activation Used * Activation Remaining * Deactivation Allo…" at bounding box center [780, 221] width 500 height 196
click at [692, 92] on div "Offline Activation" at bounding box center [731, 95] width 79 height 13
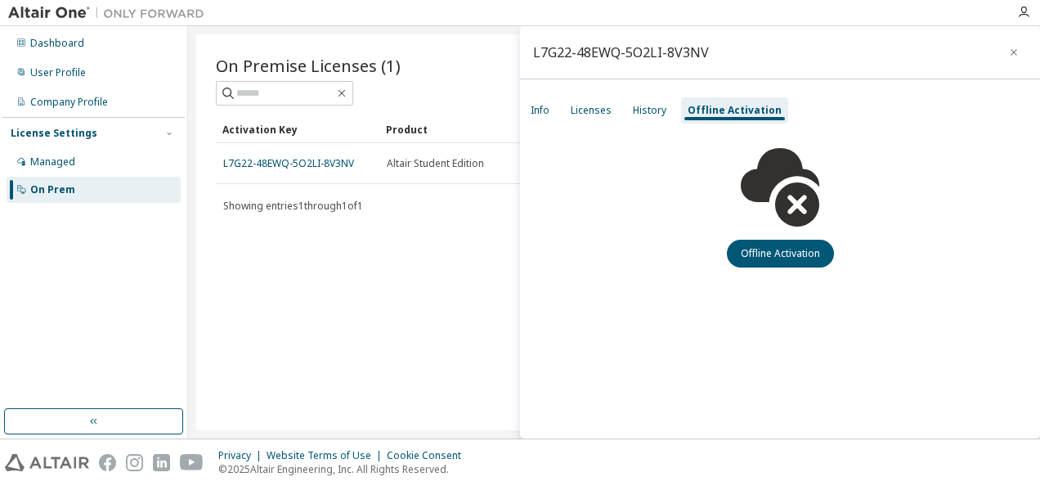
scroll to position [0, 0]
click at [765, 254] on button "Offline Activation" at bounding box center [780, 254] width 107 height 28
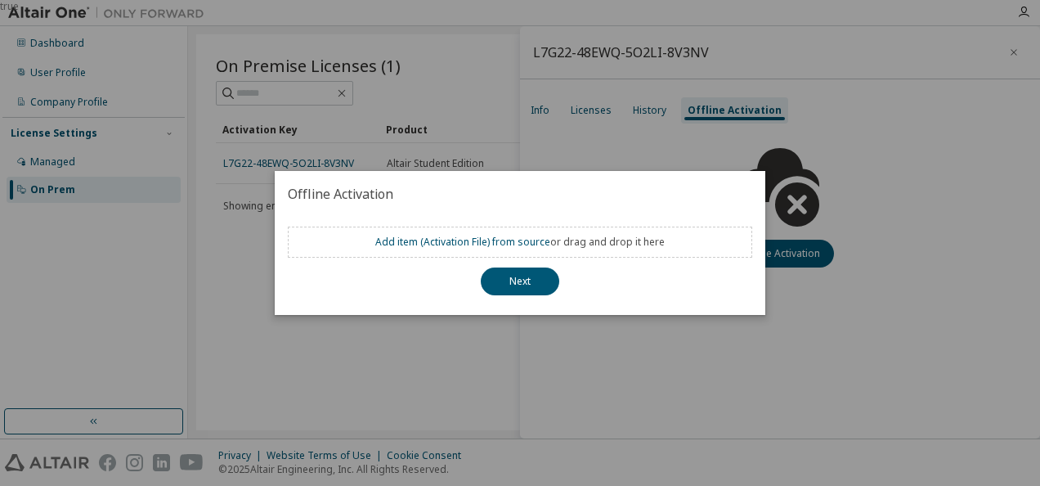
click at [568, 139] on div "true" at bounding box center [520, 243] width 1040 height 486
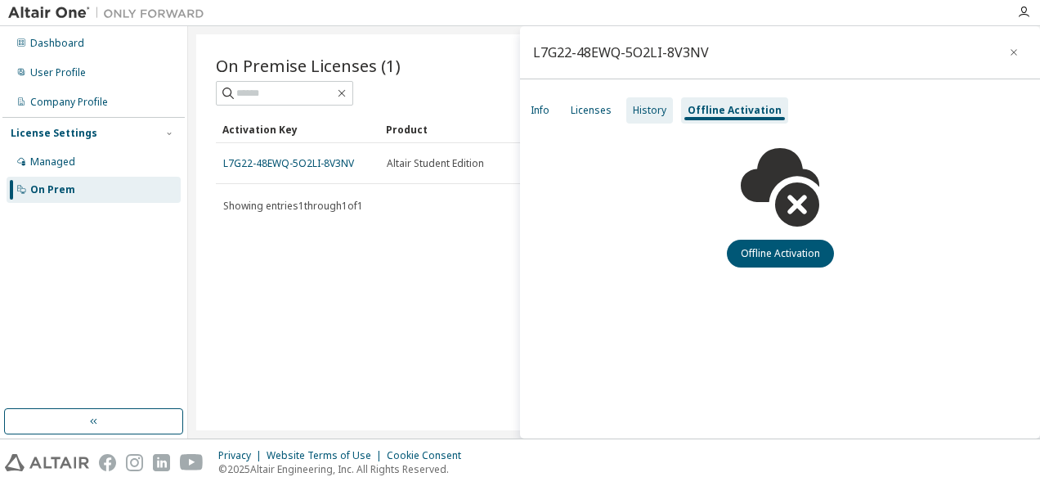
click at [661, 106] on div "History" at bounding box center [650, 110] width 34 height 13
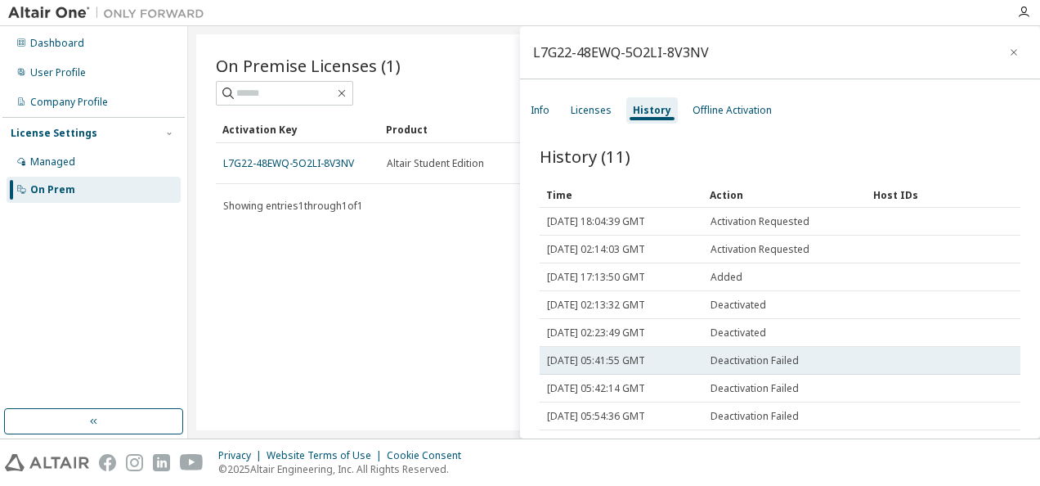
drag, startPoint x: 595, startPoint y: 102, endPoint x: 652, endPoint y: 348, distance: 252.7
click at [652, 350] on div "L7G22-48EWQ-5O2LI-8V3NV Info Licenses History Offline Activation History (11) C…" at bounding box center [780, 232] width 520 height 412
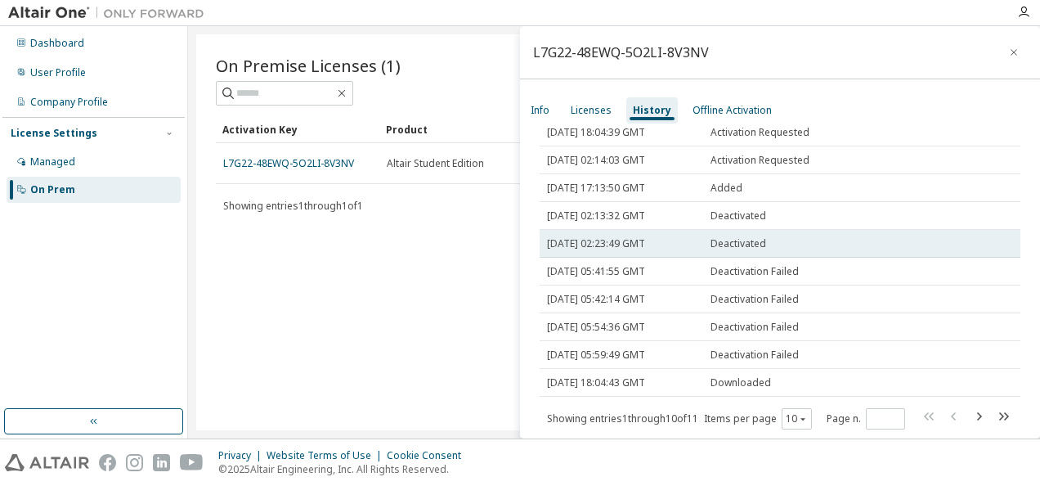
scroll to position [101, 0]
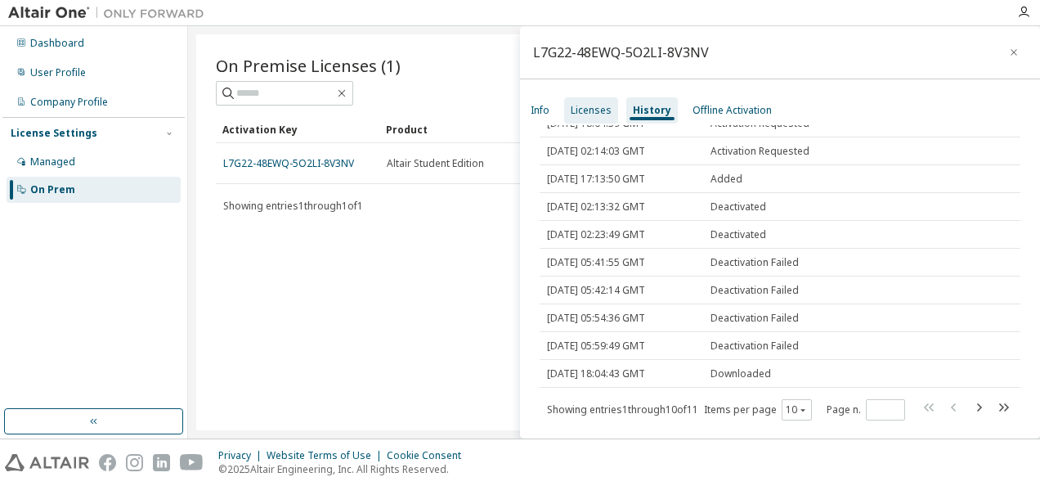
click at [578, 118] on div "Licenses" at bounding box center [591, 110] width 54 height 26
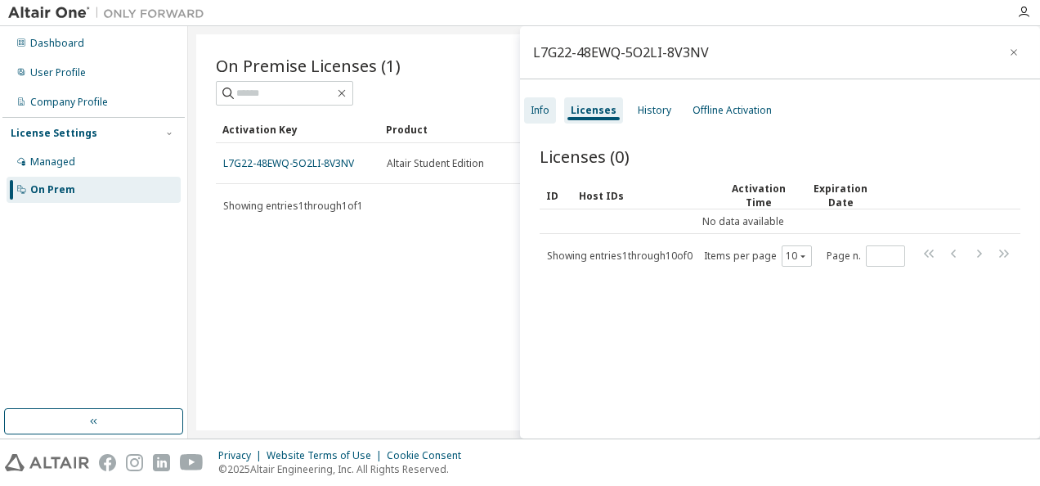
click at [539, 115] on div "Info" at bounding box center [540, 110] width 19 height 13
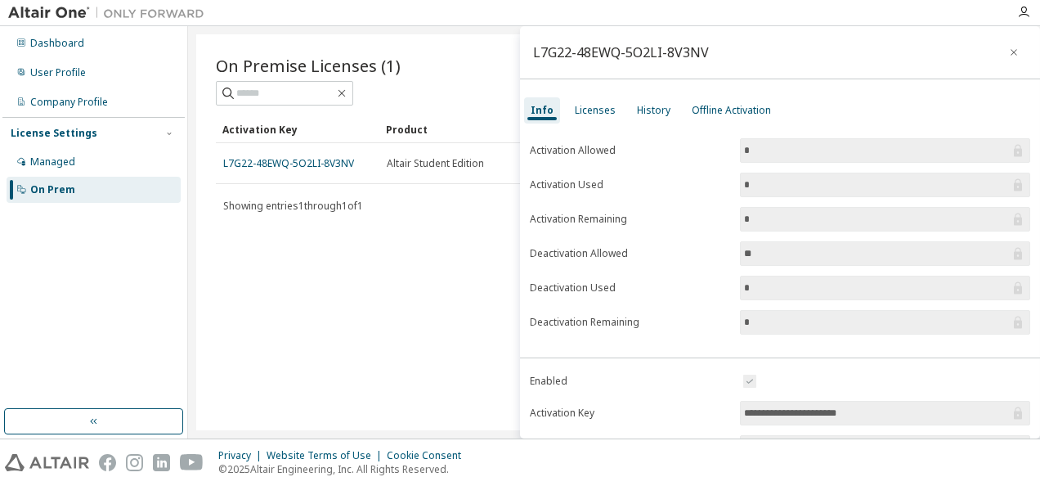
click at [817, 321] on input "*" at bounding box center [877, 322] width 266 height 16
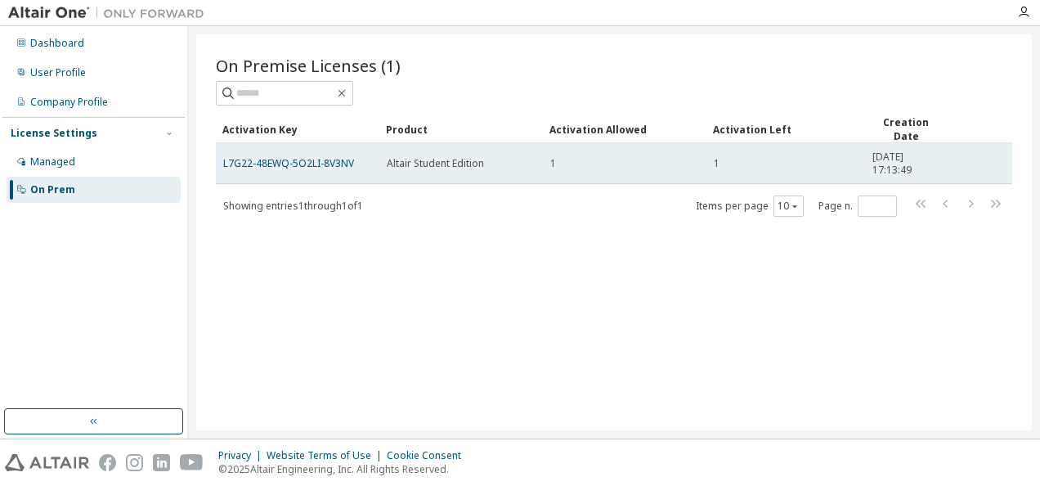
click at [431, 147] on td "Altair Student Edition" at bounding box center [461, 163] width 164 height 41
click at [432, 147] on td "Altair Student Edition" at bounding box center [461, 163] width 164 height 41
click at [298, 164] on link "L7G22-48EWQ-5O2LI-8V3NV" at bounding box center [288, 163] width 131 height 14
